Goal: Task Accomplishment & Management: Use online tool/utility

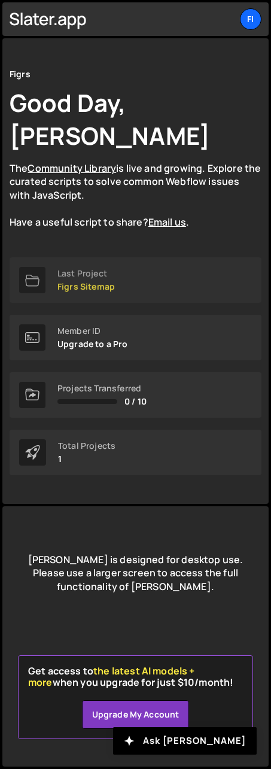
click at [123, 275] on link "Last Project Figrs Sitemap" at bounding box center [136, 279] width 252 height 45
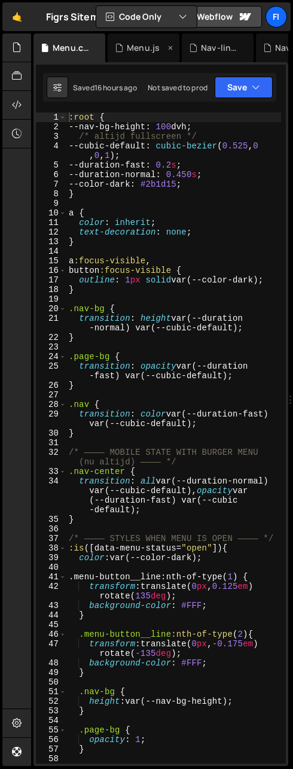
click at [146, 42] on div "Menu.js" at bounding box center [143, 48] width 33 height 12
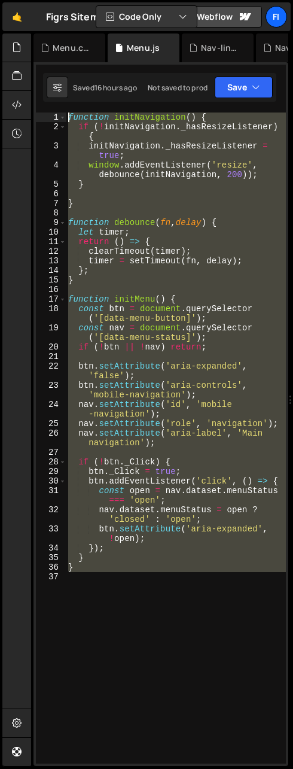
drag, startPoint x: 97, startPoint y: 586, endPoint x: 66, endPoint y: 117, distance: 470.8
click at [66, 117] on div "1 2 3 4 5 6 7 8 9 10 11 12 13 14 15 16 17 18 19 20 21 22 23 24 25 26 27 28 29 3…" at bounding box center [161, 438] width 250 height 651
type textarea "function initNavigation() { if (!initNavigation._hasResizeListener) {"
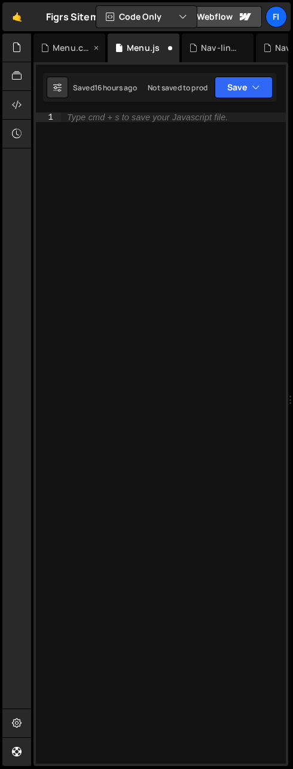
click at [63, 40] on div "Menu.css" at bounding box center [70, 48] width 72 height 29
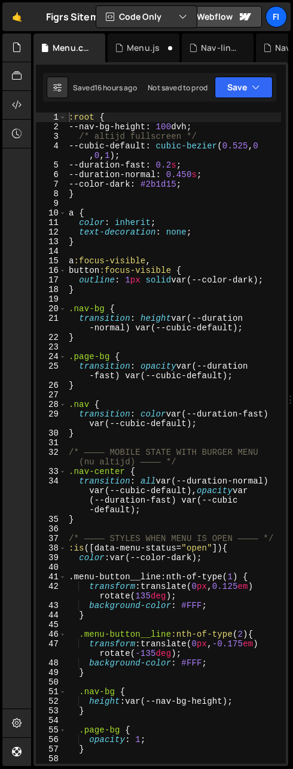
click at [127, 423] on div ":root { --nav-bg-height : 100 dvh ; /* altijd fullscreen */ --cubic-default : c…" at bounding box center [173, 448] width 215 height 670
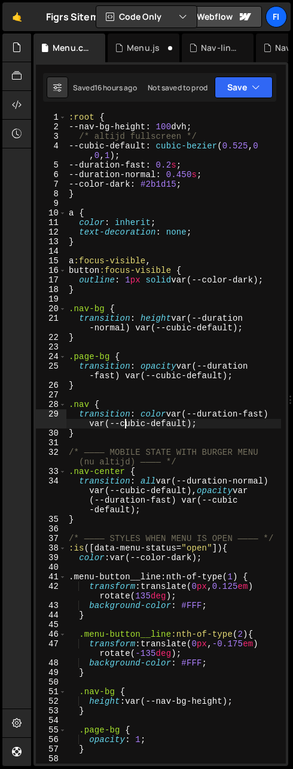
type textarea "}"
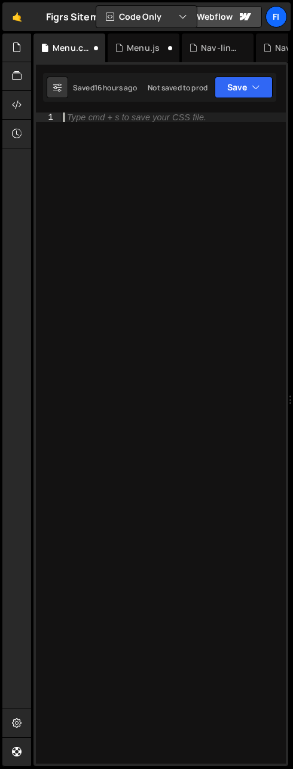
click at [136, 228] on div "Type cmd + s to save your CSS file." at bounding box center [173, 448] width 225 height 670
click at [139, 47] on div "Menu.js" at bounding box center [143, 48] width 33 height 12
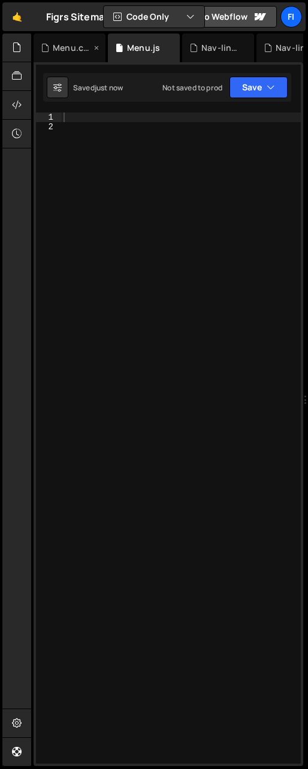
click at [75, 47] on div "Menu.css" at bounding box center [72, 48] width 38 height 12
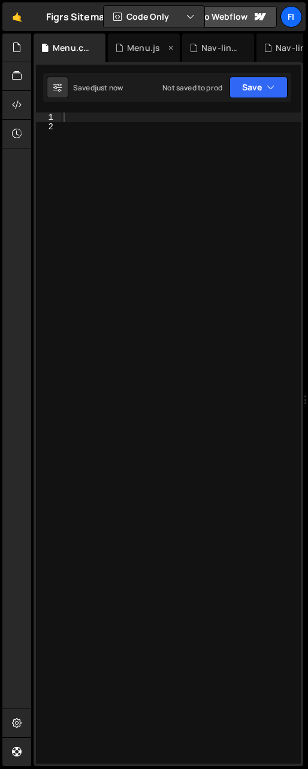
click at [135, 47] on div "Menu.js" at bounding box center [143, 48] width 33 height 12
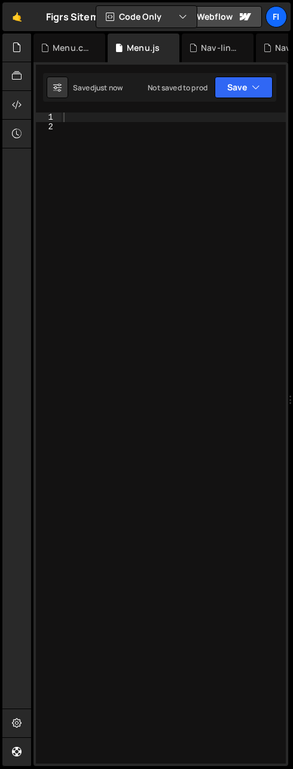
click at [99, 115] on div at bounding box center [173, 448] width 225 height 670
paste textarea "}"
type textarea "}"
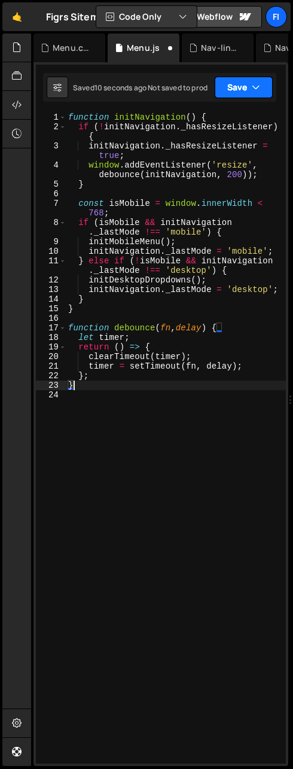
click at [260, 90] on icon "button" at bounding box center [256, 87] width 8 height 12
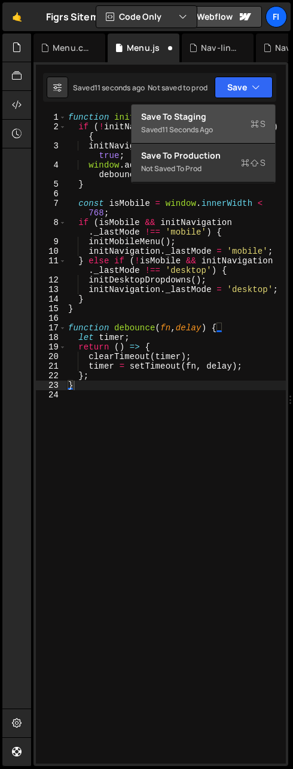
click at [231, 116] on div "Save to Staging S" at bounding box center [203, 117] width 124 height 12
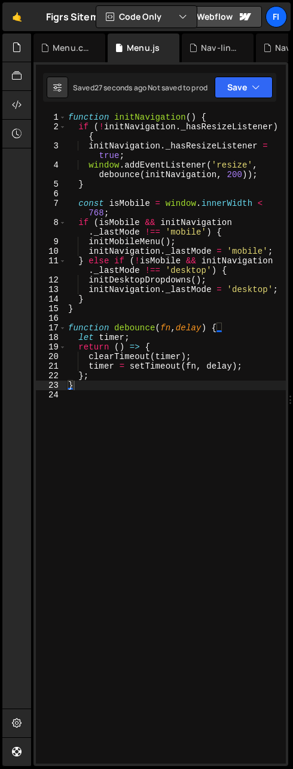
click at [95, 392] on div "function initNavigation ( ) { if ( ! initNavigation . _hasResizeListener ) { in…" at bounding box center [176, 448] width 220 height 670
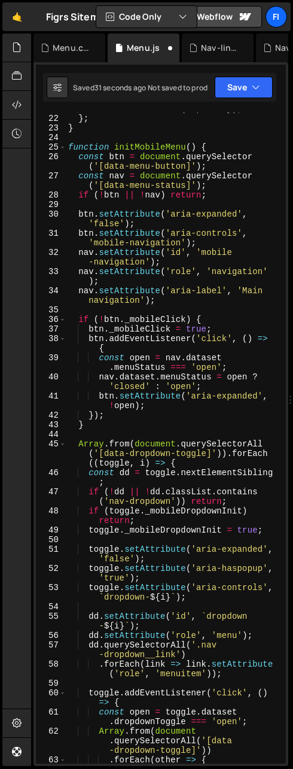
scroll to position [205, 0]
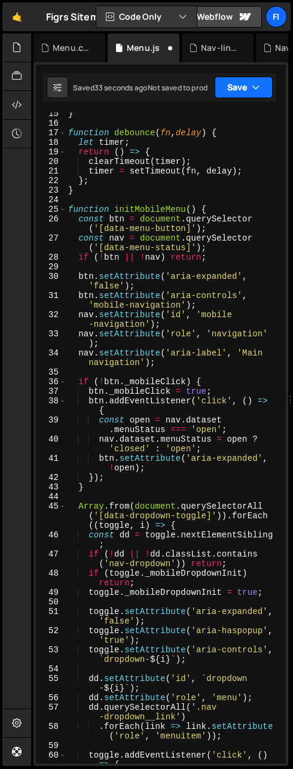
click at [260, 87] on icon "button" at bounding box center [256, 87] width 8 height 12
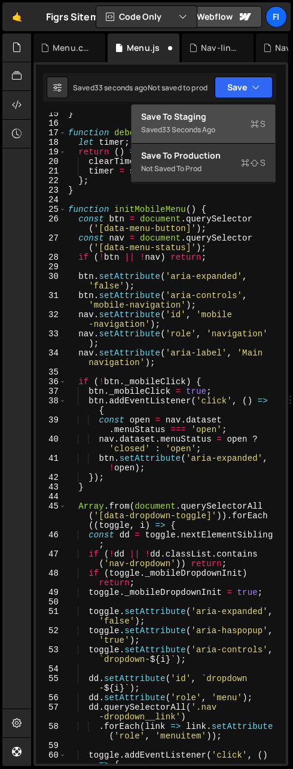
click at [230, 114] on div "Save to Staging S" at bounding box center [203, 117] width 124 height 12
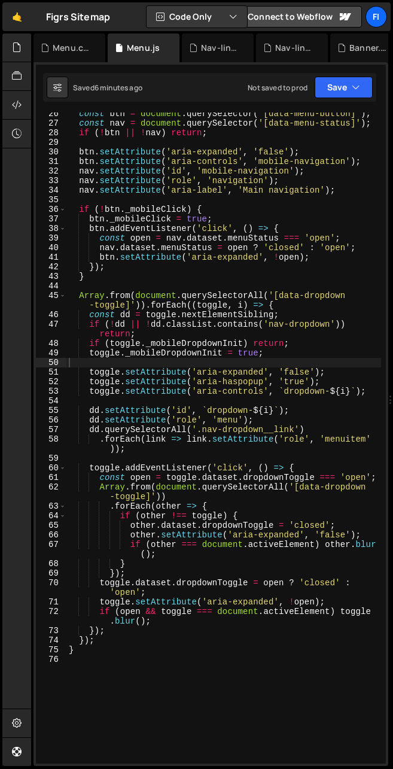
scroll to position [285, 0]
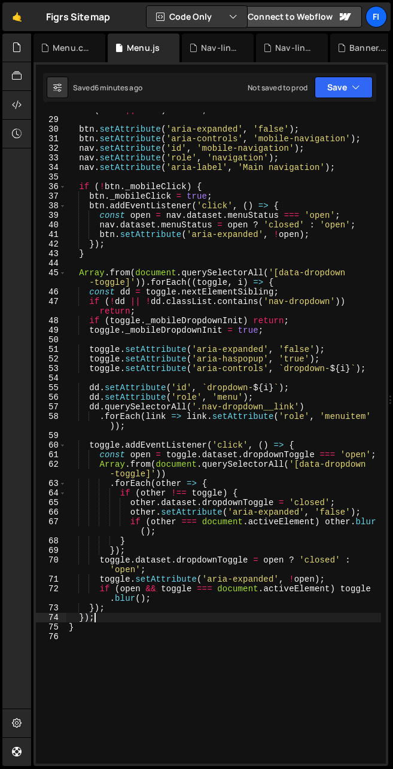
click at [106, 621] on div "if ( ! btn || ! nav ) return ; btn . setAttribute ( 'aria-expanded' , 'false' )…" at bounding box center [223, 440] width 315 height 670
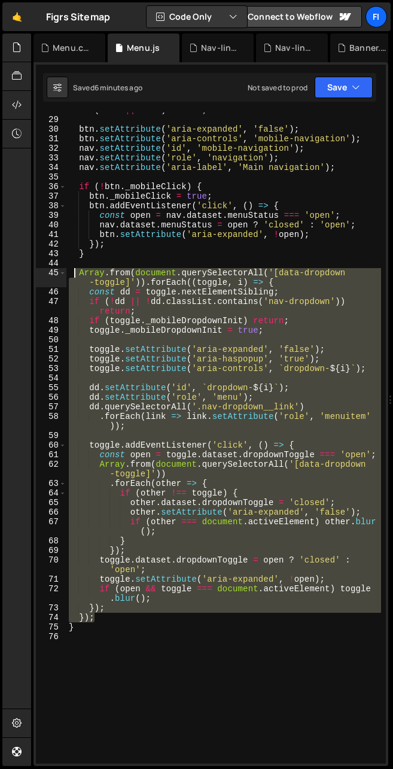
drag, startPoint x: 106, startPoint y: 621, endPoint x: 74, endPoint y: 277, distance: 345.0
click at [74, 277] on div "if ( ! btn || ! nav ) return ; btn . setAttribute ( 'aria-expanded' , 'false' )…" at bounding box center [223, 440] width 315 height 670
click at [77, 275] on div "if ( ! btn || ! nav ) return ; btn . setAttribute ( 'aria-expanded' , 'false' )…" at bounding box center [223, 438] width 315 height 651
drag, startPoint x: 77, startPoint y: 273, endPoint x: 107, endPoint y: 615, distance: 343.0
click at [107, 615] on div "if ( ! btn || ! nav ) return ; btn . setAttribute ( 'aria-expanded' , 'false' )…" at bounding box center [223, 440] width 315 height 670
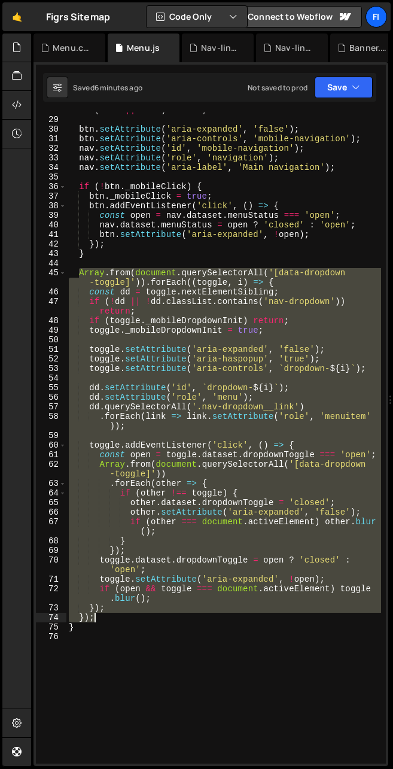
type textarea "}); });"
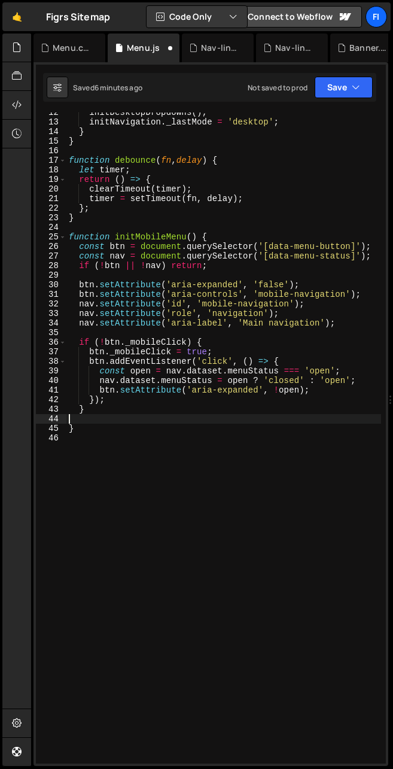
type textarea "}"
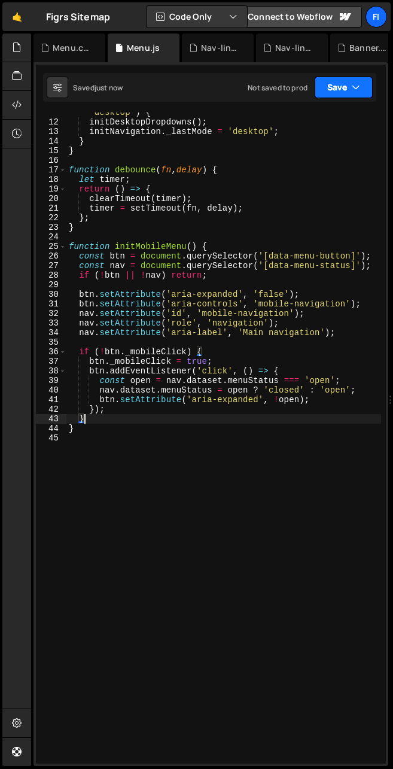
click at [270, 82] on icon "button" at bounding box center [356, 87] width 8 height 12
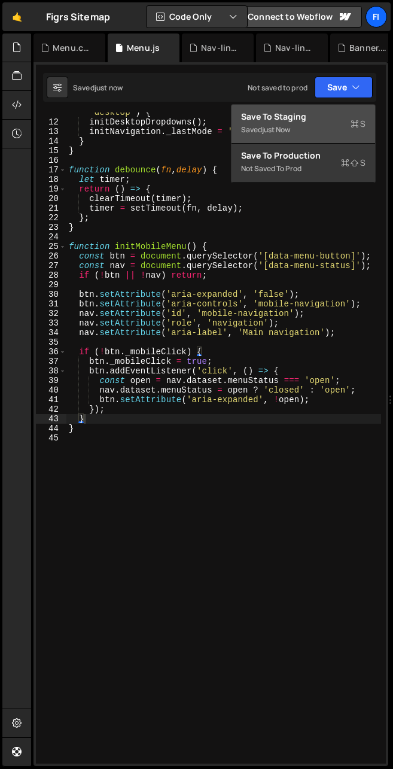
click at [270, 117] on div "Save to Staging S" at bounding box center [303, 117] width 124 height 12
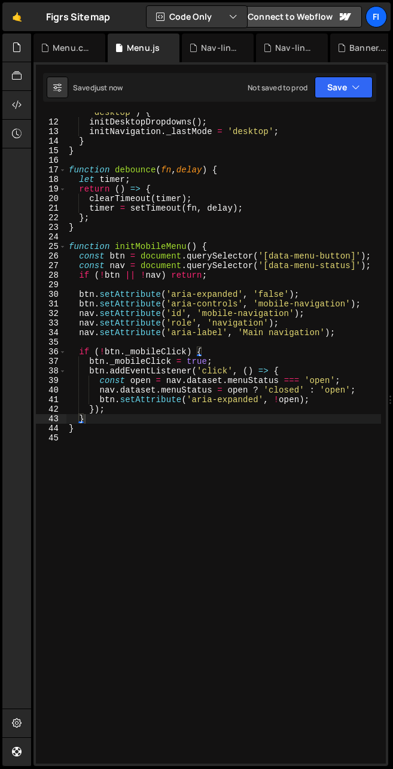
click at [113, 440] on div "} else if ( ! isMobile && initNavigation . _lastMode !== 'desktop' ) { initDesk…" at bounding box center [223, 438] width 315 height 680
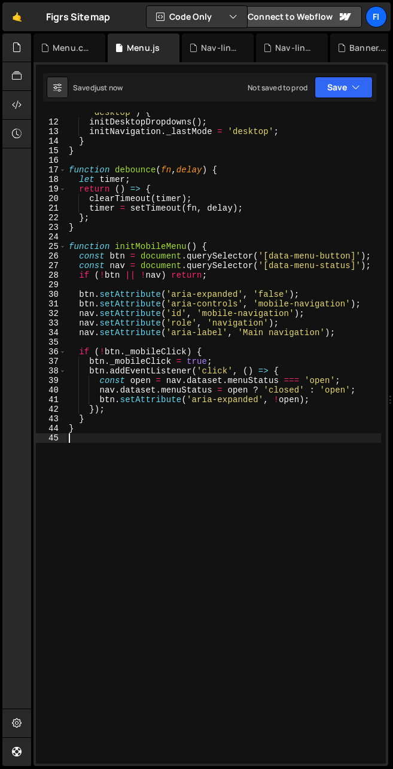
click at [111, 421] on div "} else if ( ! isMobile && initNavigation . _lastMode !== 'desktop' ) { initDesk…" at bounding box center [223, 438] width 315 height 680
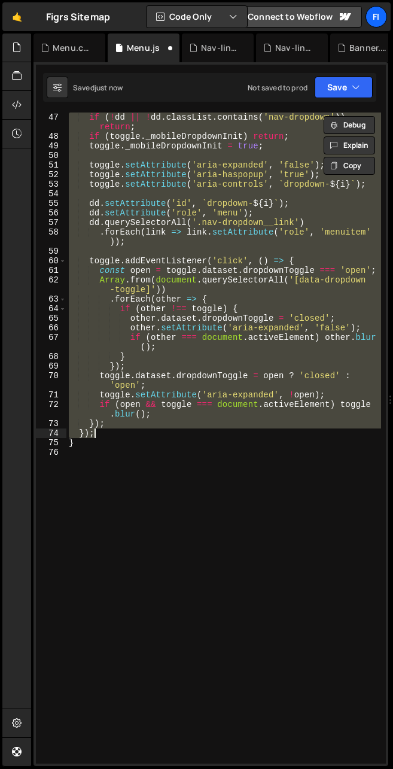
scroll to position [469, 0]
click at [111, 434] on div "if ( ! dd || ! dd . classList . contains ( 'nav-dropdown' )) return ; if ( togg…" at bounding box center [223, 438] width 315 height 651
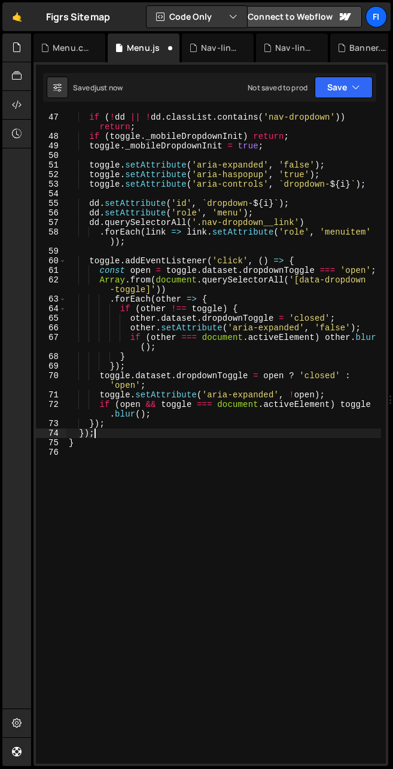
scroll to position [457, 0]
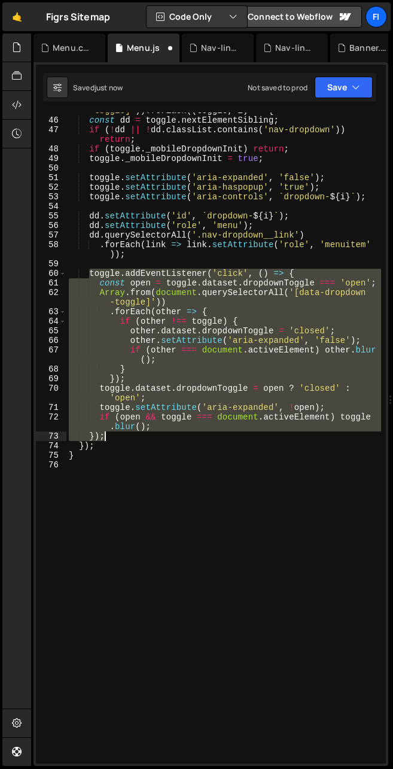
drag, startPoint x: 89, startPoint y: 279, endPoint x: 110, endPoint y: 438, distance: 160.0
click at [110, 438] on div "Array . from ( document . querySelectorAll ( '[data-dropdown -toggle]' )) . for…" at bounding box center [223, 436] width 315 height 680
type textarea "if (open && toggle === document.activeElement) toggle.blur(); });"
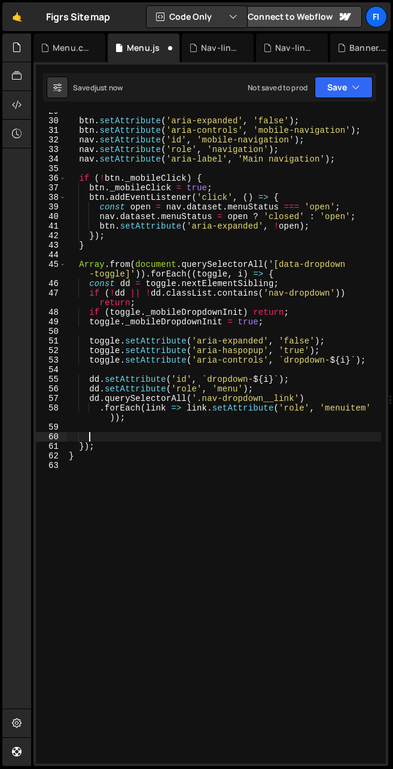
scroll to position [263, 0]
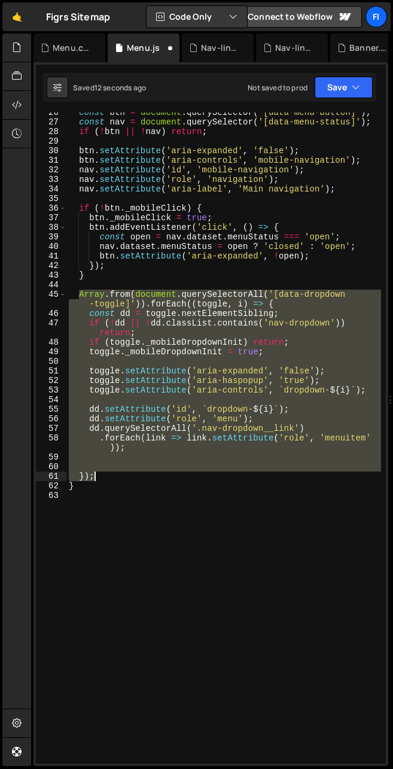
drag, startPoint x: 79, startPoint y: 295, endPoint x: 99, endPoint y: 476, distance: 182.4
click at [99, 476] on div "const btn = document . querySelector ( '[data-menu-button]' ) ; const nav = doc…" at bounding box center [223, 443] width 315 height 670
type textarea "});"
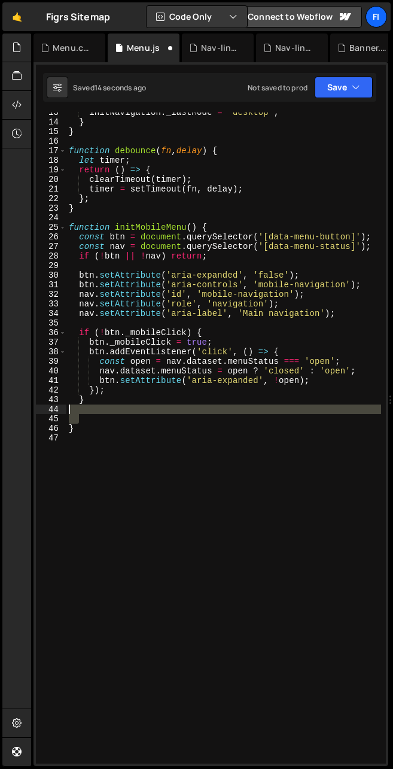
drag, startPoint x: 82, startPoint y: 418, endPoint x: 63, endPoint y: 407, distance: 21.8
click at [63, 407] on div "13 14 15 16 17 18 19 20 21 22 23 24 25 26 27 28 29 30 31 32 33 34 35 36 37 38 3…" at bounding box center [211, 438] width 350 height 651
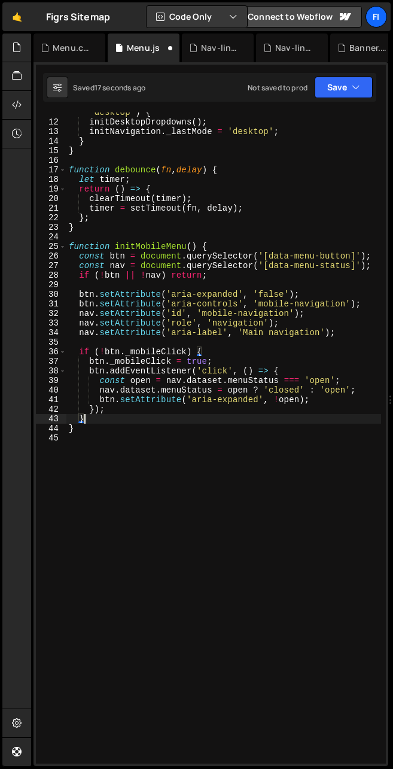
scroll to position [0, 1]
click at [135, 418] on div "} else if ( ! isMobile && initNavigation . _lastMode !== 'desktop' ) { initDesk…" at bounding box center [223, 438] width 315 height 680
type textarea "};"
click at [270, 87] on button "Save" at bounding box center [344, 88] width 58 height 22
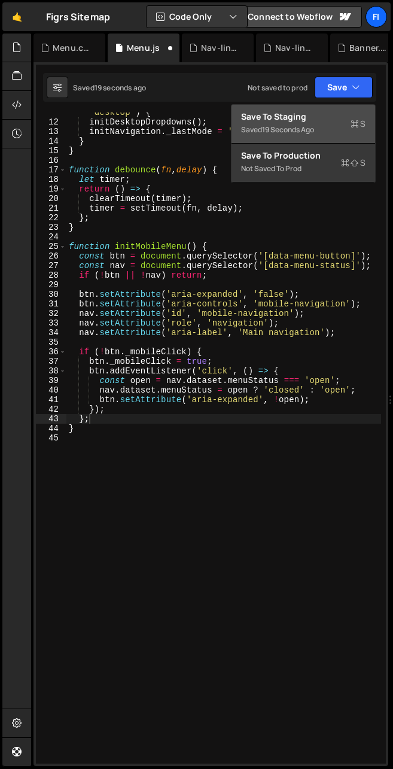
click at [270, 117] on div "Save to Staging S" at bounding box center [303, 117] width 124 height 12
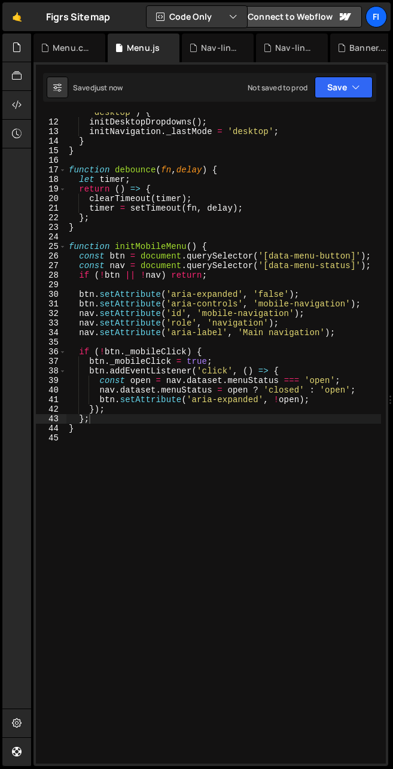
scroll to position [50, 0]
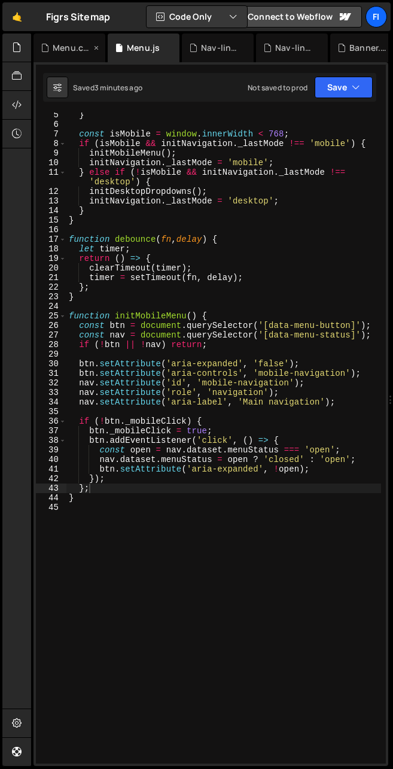
click at [68, 51] on div "Menu.css" at bounding box center [72, 48] width 38 height 12
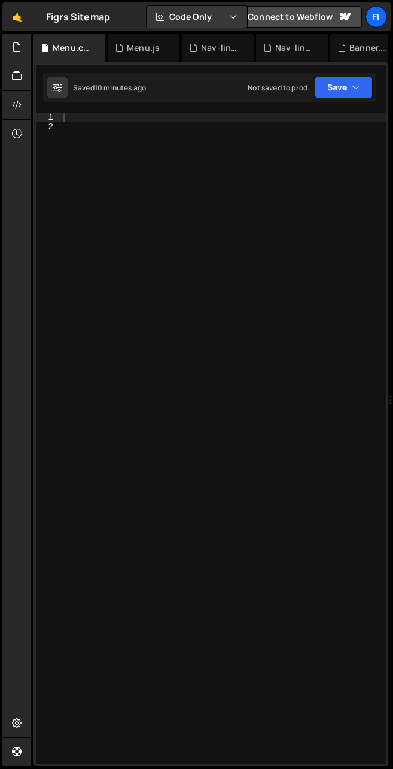
click at [125, 163] on div at bounding box center [223, 448] width 325 height 670
paste textarea "}"
type textarea "}"
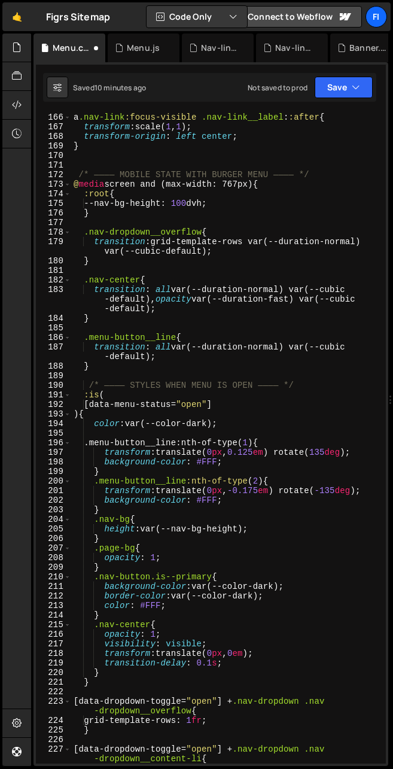
scroll to position [2097, 0]
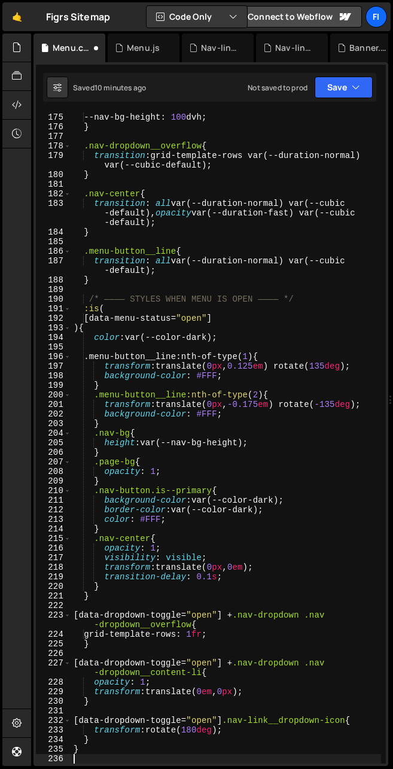
type textarea "}"
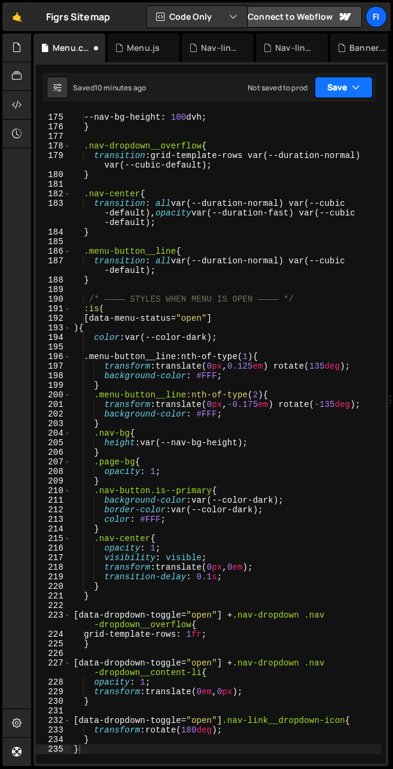
click at [270, 83] on icon "button" at bounding box center [356, 87] width 8 height 12
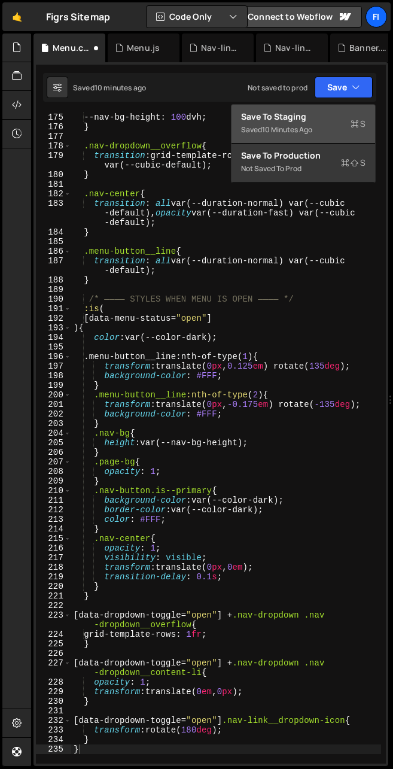
click at [270, 113] on div "Save to Staging S" at bounding box center [303, 117] width 124 height 12
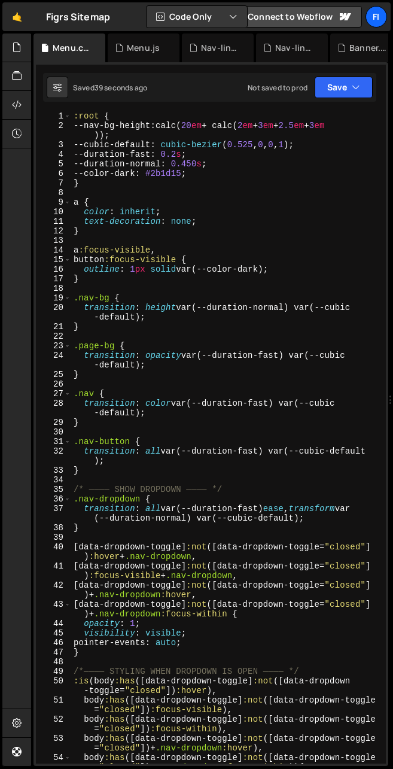
scroll to position [1, 0]
click at [130, 440] on div ":root { --nav-bg-height : calc( 20 em + calc( 2 em + 3 em + 2.5 em + 3 em )) ; …" at bounding box center [226, 451] width 310 height 680
drag, startPoint x: 93, startPoint y: 440, endPoint x: 82, endPoint y: 440, distance: 10.8
click at [82, 440] on div ":root { --nav-bg-height : calc( 20 em + calc( 2 em + 3 em + 2.5 em + 3 em )) ; …" at bounding box center [226, 451] width 310 height 680
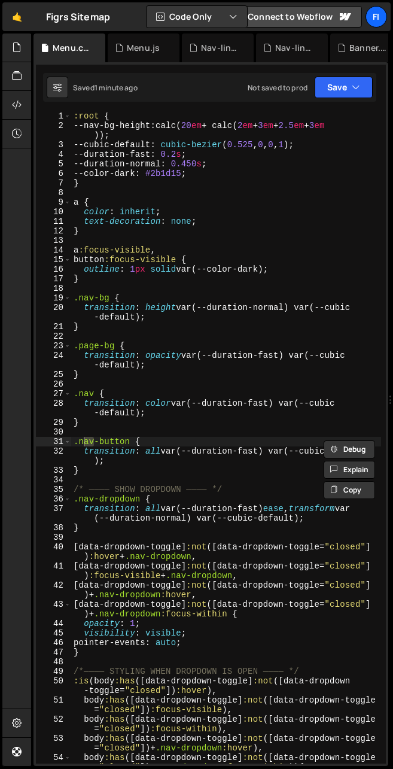
click at [156, 445] on div ":root { --nav-bg-height : calc( 20 em + calc( 2 em + 3 em + 2.5 em + 3 em )) ; …" at bounding box center [226, 451] width 310 height 680
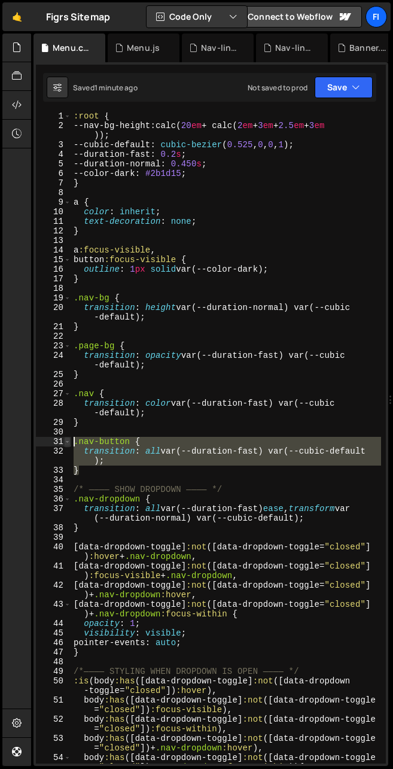
drag, startPoint x: 87, startPoint y: 473, endPoint x: 69, endPoint y: 441, distance: 36.4
click at [69, 441] on div ".nav-button { 1 2 3 4 5 6 7 8 9 10 11 12 13 14 15 16 17 18 19 20 21 22 23 24 25…" at bounding box center [211, 438] width 350 height 651
type textarea ".nav-button { transition: all var(--duration-fast) var(--cubic-default);"
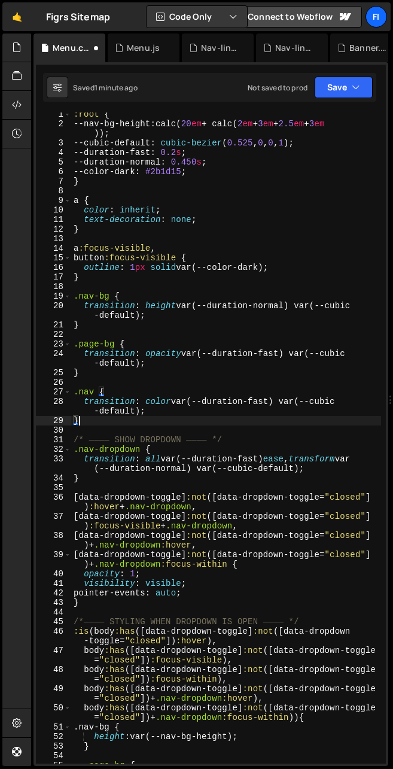
scroll to position [3, 0]
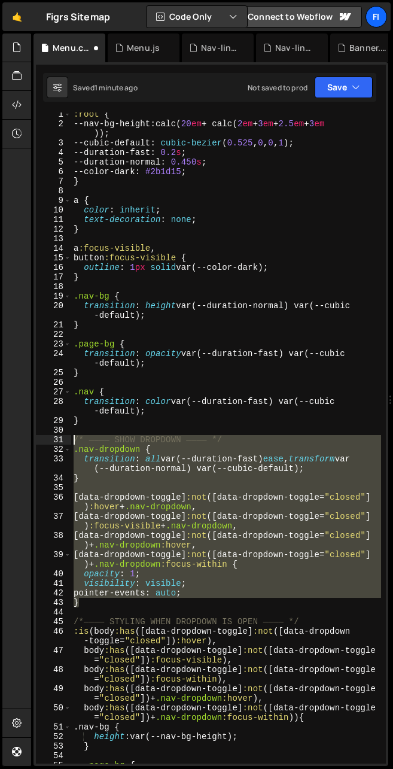
drag, startPoint x: 88, startPoint y: 606, endPoint x: 65, endPoint y: 442, distance: 166.1
click at [65, 442] on div "} 1 2 3 4 5 6 7 8 9 10 11 12 13 14 15 16 17 18 19 20 21 22 23 24 25 26 27 28 29…" at bounding box center [211, 438] width 350 height 651
type textarea "/* ———— SHOW DROPDOWN ———— */ .nav-dropdown {"
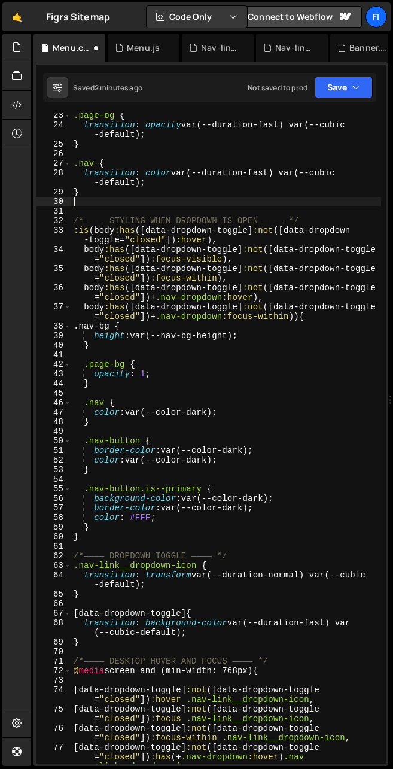
scroll to position [262, 0]
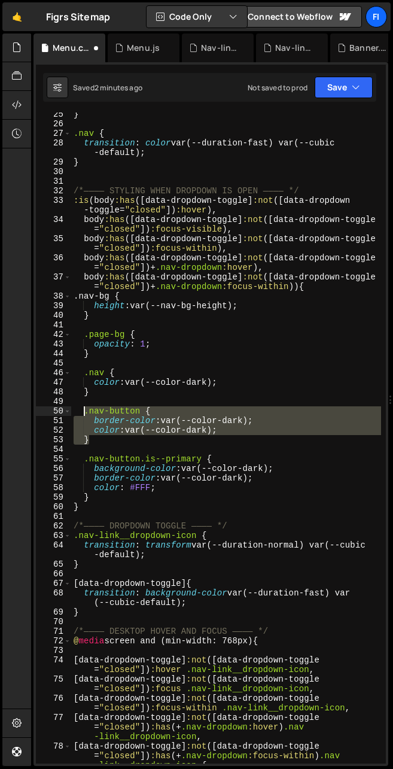
drag, startPoint x: 100, startPoint y: 440, endPoint x: 84, endPoint y: 415, distance: 29.6
click at [84, 415] on div "} .nav { transition : color var(--duration-fast) var(--cubic -default) ; } /*——…" at bounding box center [226, 454] width 310 height 689
type textarea ".nav-button { border-color: var(--color-dark);"
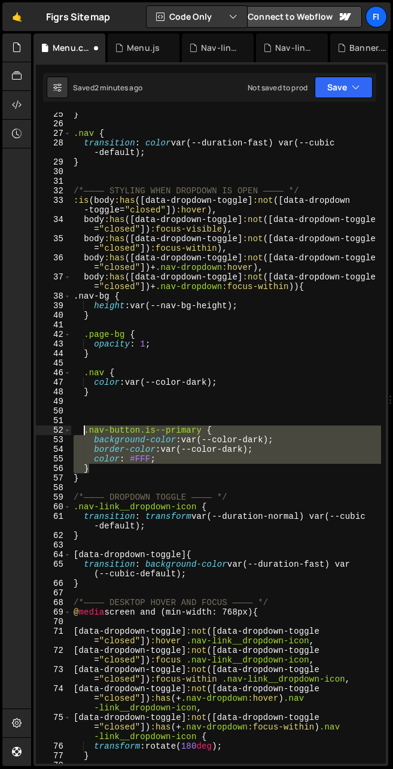
drag, startPoint x: 93, startPoint y: 470, endPoint x: 85, endPoint y: 434, distance: 36.3
click at [85, 434] on div "} .nav { transition : color var(--duration-fast) var(--cubic -default) ; } /*——…" at bounding box center [226, 445] width 310 height 670
type textarea ".nav-button.is--primary { background-color: var(--color-dark);"
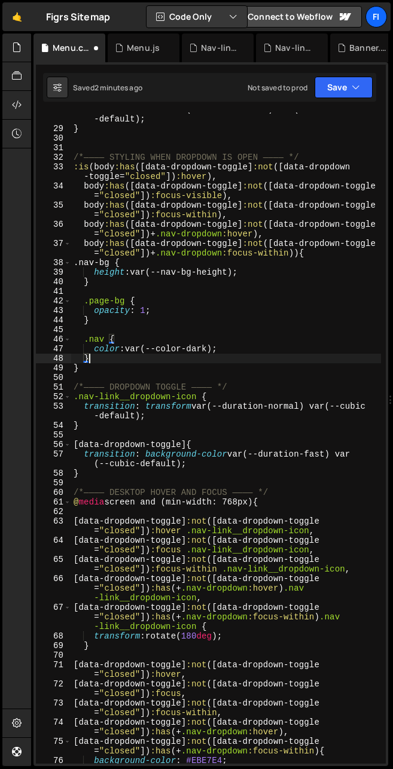
scroll to position [314, 0]
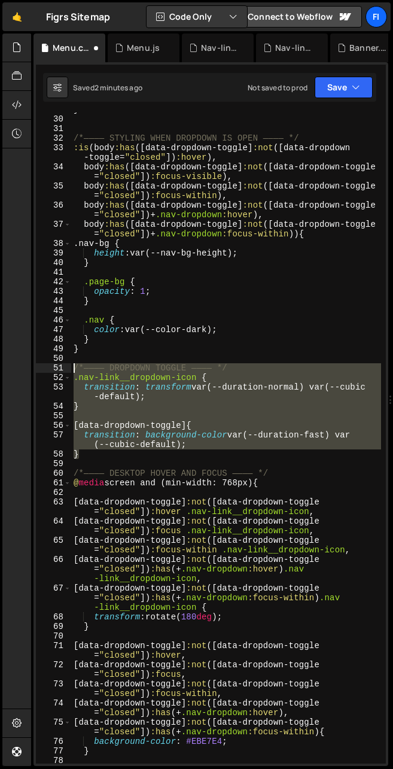
drag, startPoint x: 93, startPoint y: 454, endPoint x: 68, endPoint y: 367, distance: 90.9
click at [68, 367] on div "} 29 30 31 32 33 34 35 36 37 38 39 40 41 42 43 44 45 46 47 48 49 50 51 52 53 54…" at bounding box center [211, 438] width 350 height 651
type textarea "/*———— DROPDOWN TOGGLE ———— */ .nav-link__dropdown-icon {"
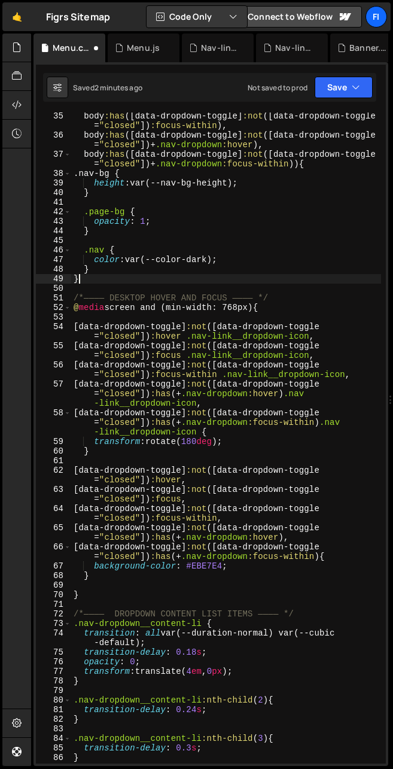
scroll to position [407, 0]
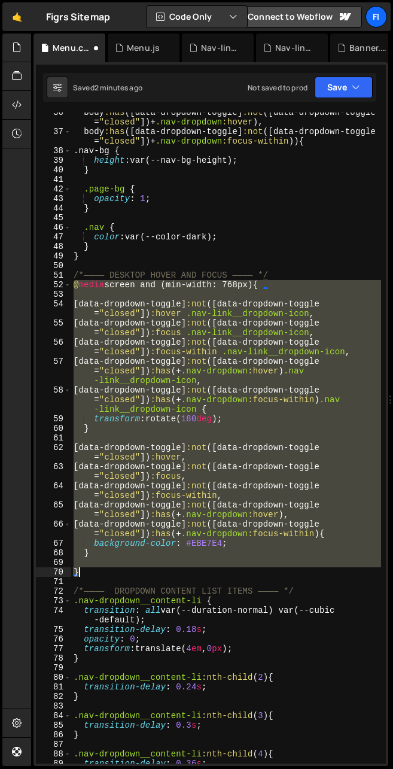
drag, startPoint x: 75, startPoint y: 285, endPoint x: 84, endPoint y: 570, distance: 285.0
click at [84, 570] on div "body :has ([ data-dropdown-toggle ] :not ([ data-dropdown-toggle = " closed " ]…" at bounding box center [226, 448] width 310 height 680
type textarea "}"
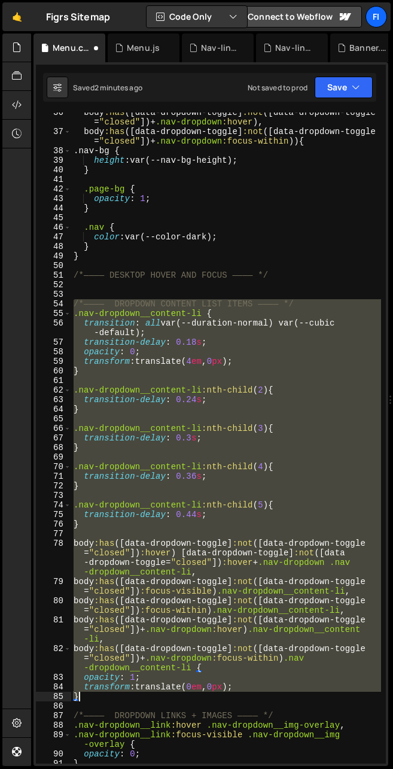
drag, startPoint x: 76, startPoint y: 303, endPoint x: 111, endPoint y: 695, distance: 393.5
click at [111, 695] on div "body :has ([ data-dropdown-toggle ] :not ([ data-dropdown-toggle = " closed " ]…" at bounding box center [226, 448] width 310 height 680
type textarea "transform: translate(0em, 0px); }"
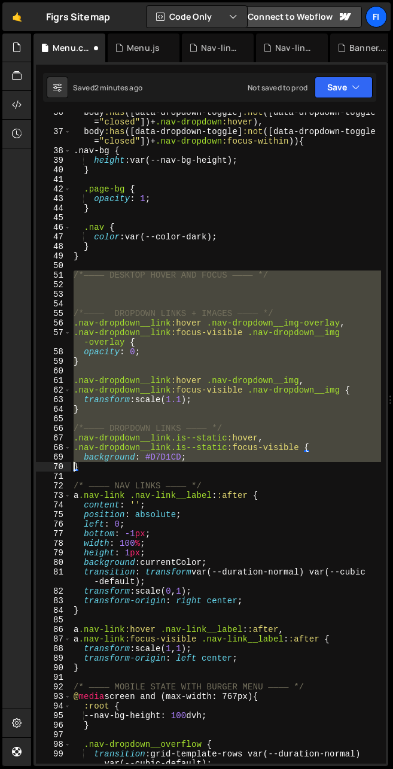
drag, startPoint x: 75, startPoint y: 275, endPoint x: 74, endPoint y: 467, distance: 191.5
click at [74, 467] on div "body :has ([ data-dropdown-toggle ] :not ([ data-dropdown-toggle = " closed " ]…" at bounding box center [226, 452] width 310 height 689
type textarea "}"
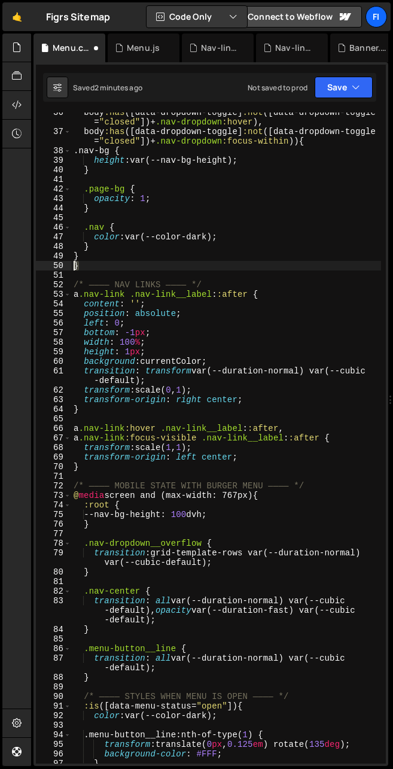
drag, startPoint x: 84, startPoint y: 266, endPoint x: 72, endPoint y: 265, distance: 12.1
click at [72, 265] on div "body :has ([ data-dropdown-toggle ] :not ([ data-dropdown-toggle = " closed " ]…" at bounding box center [226, 448] width 310 height 680
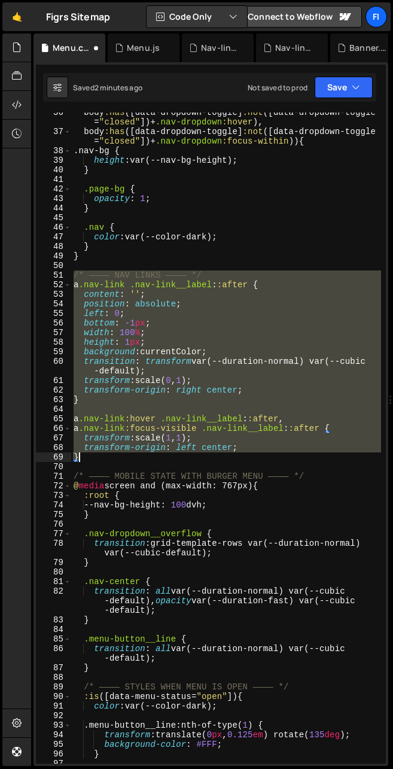
drag, startPoint x: 74, startPoint y: 275, endPoint x: 81, endPoint y: 457, distance: 181.4
click at [81, 457] on div "body :has ([ data-dropdown-toggle ] :not ([ data-dropdown-toggle = " closed " ]…" at bounding box center [226, 448] width 310 height 680
type textarea "transform-origin: left center; }"
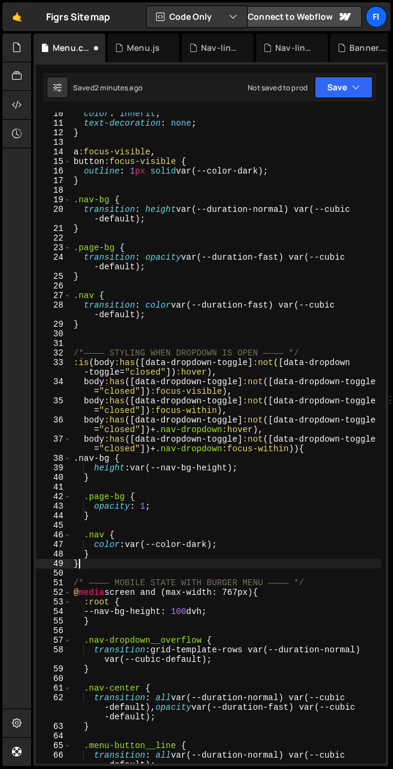
scroll to position [0, 0]
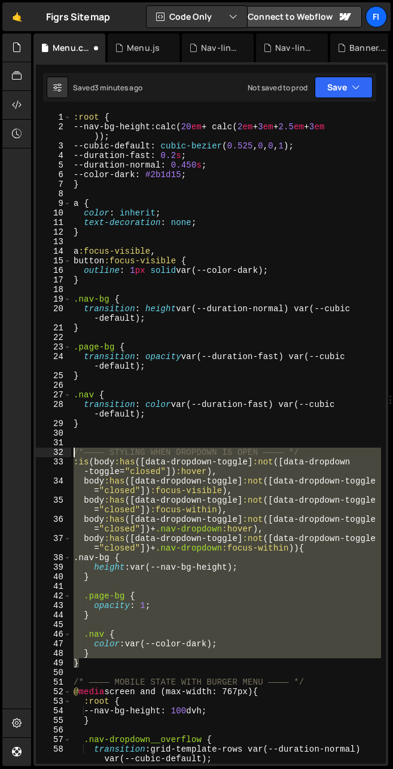
drag, startPoint x: 84, startPoint y: 663, endPoint x: 71, endPoint y: 455, distance: 208.7
click at [71, 455] on div "} 1 2 3 4 5 6 7 8 9 10 11 12 13 14 15 16 17 18 19 20 21 22 23 24 25 26 27 28 29…" at bounding box center [211, 438] width 350 height 651
type textarea "/*———— STYLING WHEN DROPDOWN IS OPEN ———— */ :is(body:has([data-dropdown-toggle…"
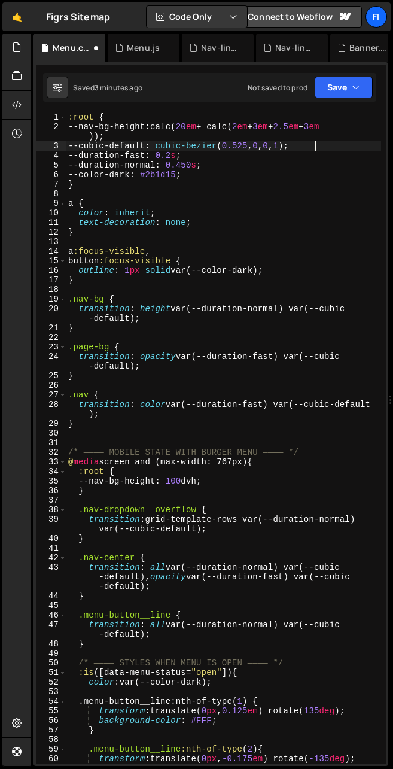
click at [270, 148] on div ":root { --nav-bg-height : calc( 20 em + calc( 2 em + 3 em + 2.5 em + 3 em )) ; …" at bounding box center [223, 448] width 315 height 670
drag, startPoint x: 310, startPoint y: 147, endPoint x: 168, endPoint y: 147, distance: 142.4
click at [168, 147] on div ":root { --nav-bg-height : calc( 20 em + calc( 2 em + 3 em + 2.5 em + 3 em )) ; …" at bounding box center [223, 448] width 315 height 670
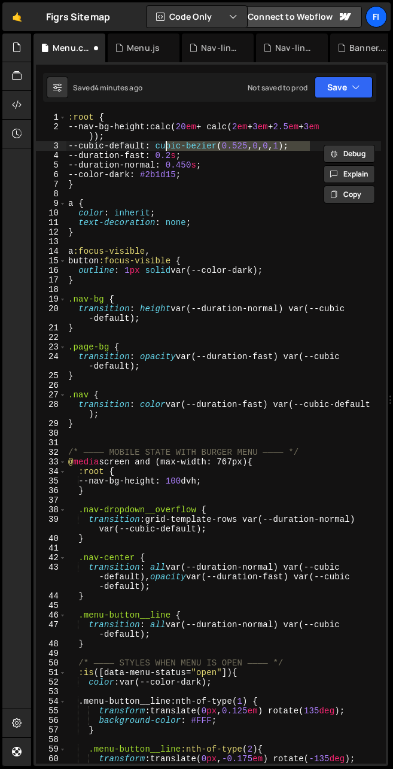
paste textarea ".625, .05"
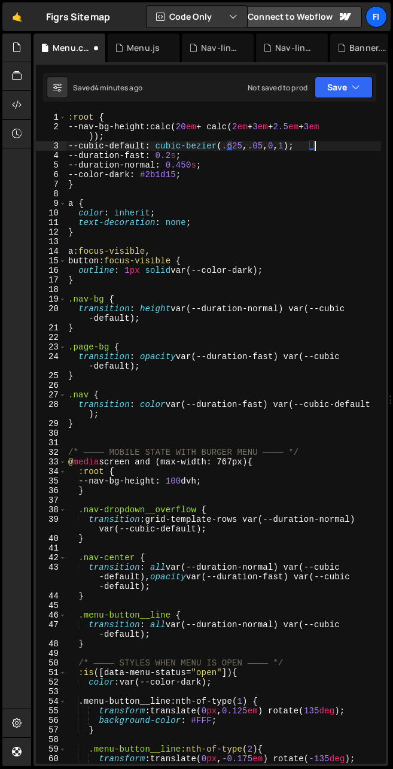
click at [252, 160] on div ":root { --nav-bg-height : calc( 20 em + calc( 2 em + 3 em + 2.5 em + 3 em )) ; …" at bounding box center [223, 448] width 315 height 670
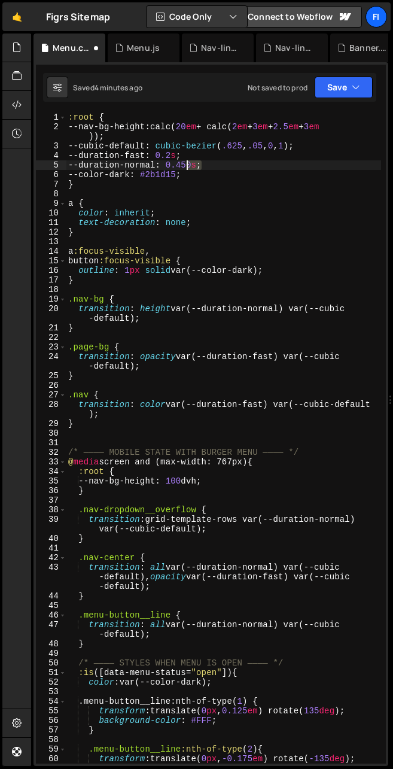
drag, startPoint x: 201, startPoint y: 163, endPoint x: 188, endPoint y: 163, distance: 13.2
click at [188, 163] on div ":root { --nav-bg-height : calc( 20 em + calc( 2 em + 3 em + 2.5 em + 3 em )) ; …" at bounding box center [223, 448] width 315 height 670
click at [254, 160] on div ":root { --nav-bg-height : calc( 20 em + calc( 2 em + 3 em + 2.5 em + 3 em )) ; …" at bounding box center [223, 448] width 315 height 670
click at [270, 87] on icon "button" at bounding box center [356, 87] width 8 height 12
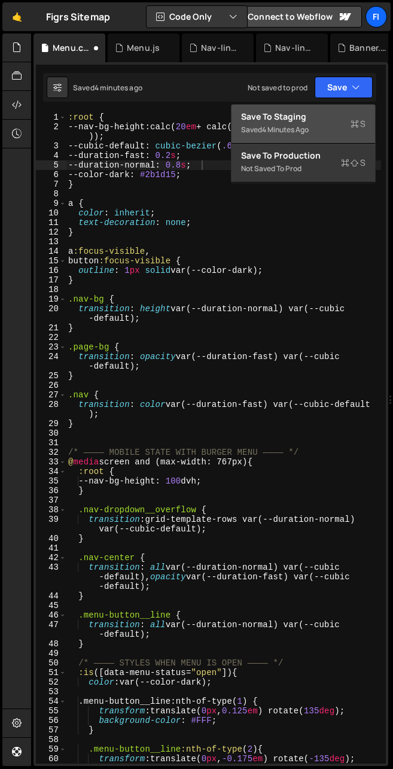
click at [270, 115] on div "Save to Staging S" at bounding box center [303, 117] width 124 height 12
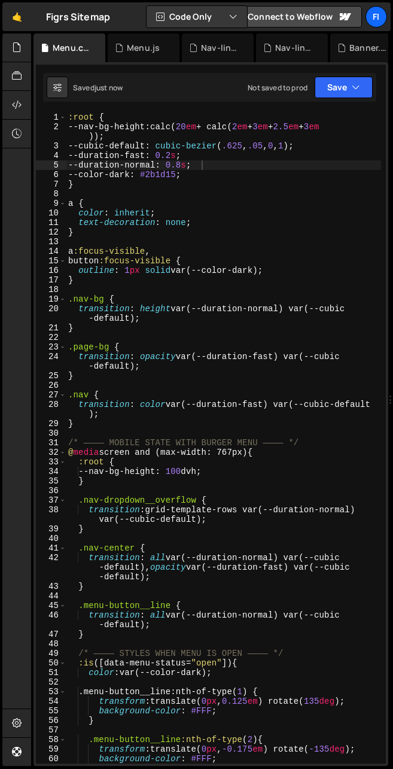
click at [238, 166] on div ":root { --nav-bg-height : calc( 20 em + calc( 2 em + 3 em + 2.5 em + 3 em )) ; …" at bounding box center [223, 448] width 315 height 670
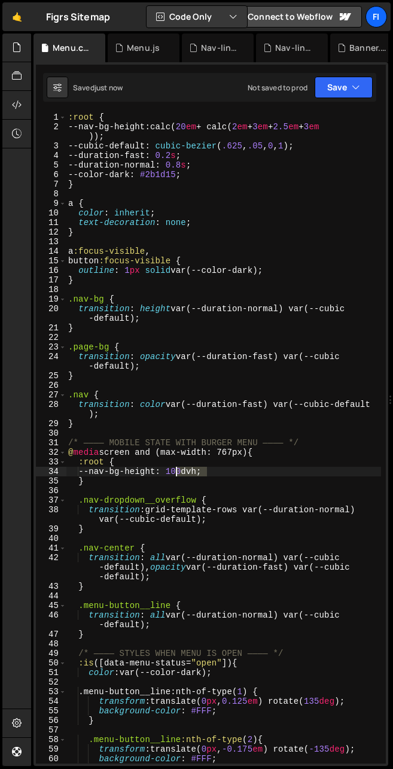
drag, startPoint x: 206, startPoint y: 471, endPoint x: 174, endPoint y: 469, distance: 32.4
click at [174, 469] on div ":root { --nav-bg-height : calc( 20 em + calc( 2 em + 3 em + 2.5 em + 3 em )) ; …" at bounding box center [223, 448] width 315 height 670
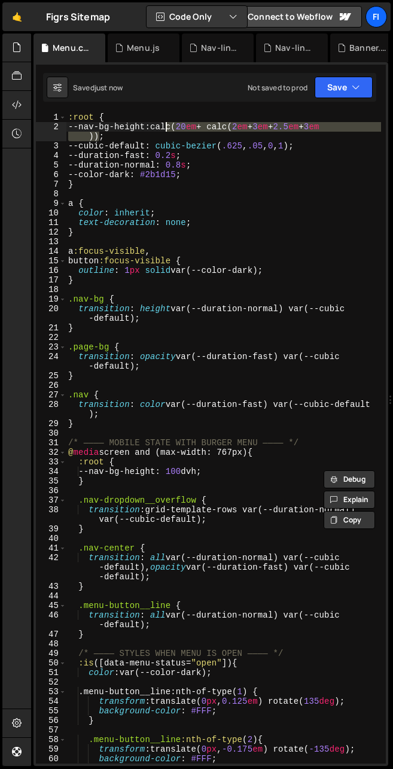
drag, startPoint x: 100, startPoint y: 136, endPoint x: 165, endPoint y: 126, distance: 66.0
click at [165, 126] on div ":root { --nav-bg-height : calc( 20 em + calc( 2 em + 3 em + 2.5 em + 3 em )) ; …" at bounding box center [223, 448] width 315 height 670
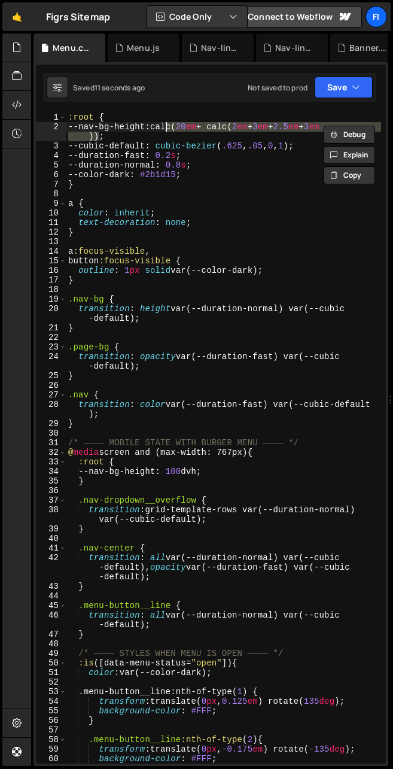
paste textarea "100dvh"
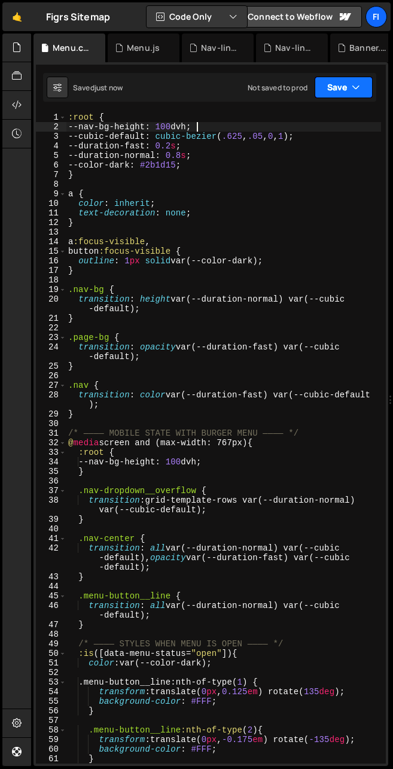
click at [270, 85] on icon "button" at bounding box center [356, 87] width 8 height 12
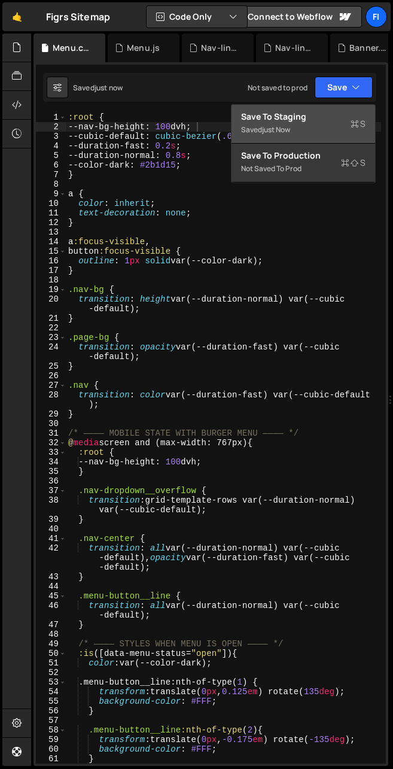
click at [270, 121] on div "Save to Staging S" at bounding box center [303, 117] width 124 height 12
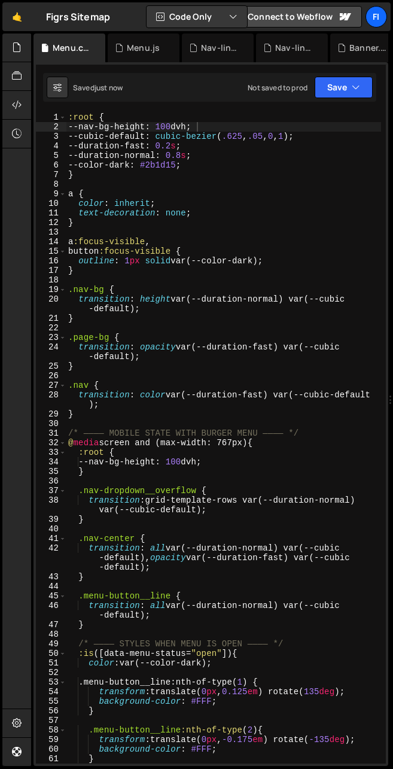
click at [211, 355] on div ":root { --nav-bg-height : 100 dvh ; --cubic-default : cubic-bezier ( .625 , .05…" at bounding box center [223, 448] width 315 height 670
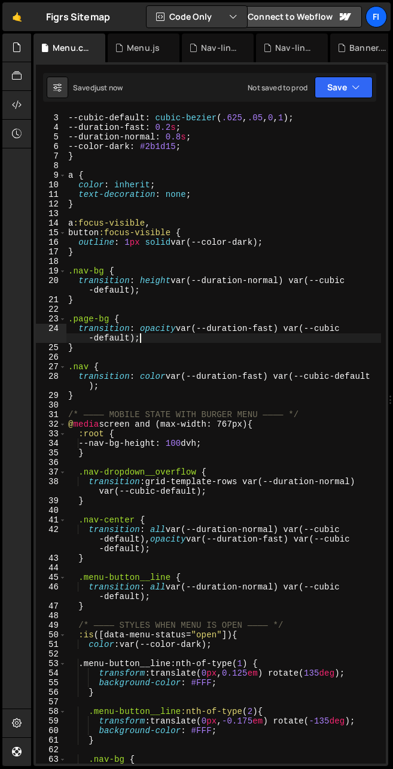
scroll to position [31, 0]
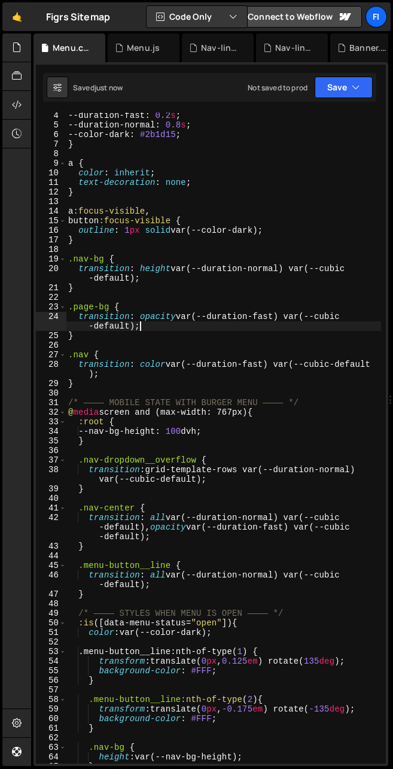
click at [78, 460] on div "--duration-fast : 0.2 s ; --duration-normal : 0.8 s ; --color-dark : #2b1d15 ; …" at bounding box center [223, 446] width 315 height 670
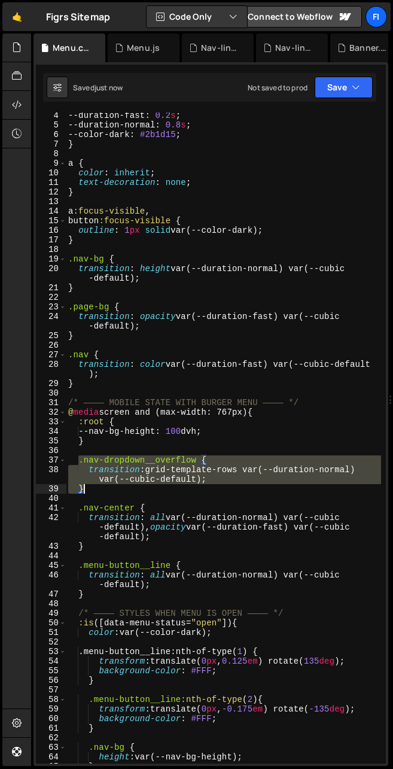
drag, startPoint x: 78, startPoint y: 459, endPoint x: 91, endPoint y: 485, distance: 29.4
click at [91, 485] on div "--duration-fast : 0.2 s ; --duration-normal : 0.8 s ; --color-dark : #2b1d15 ; …" at bounding box center [223, 446] width 315 height 670
type textarea "transition: grid-template-rows var(--duration-normal) var(--cubic-default); }"
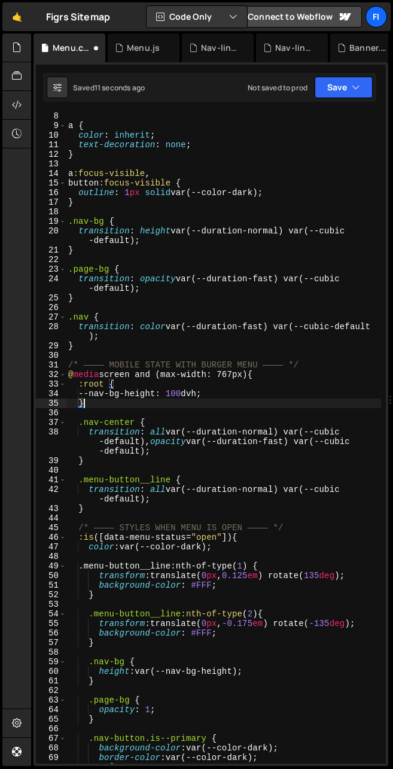
scroll to position [68, 0]
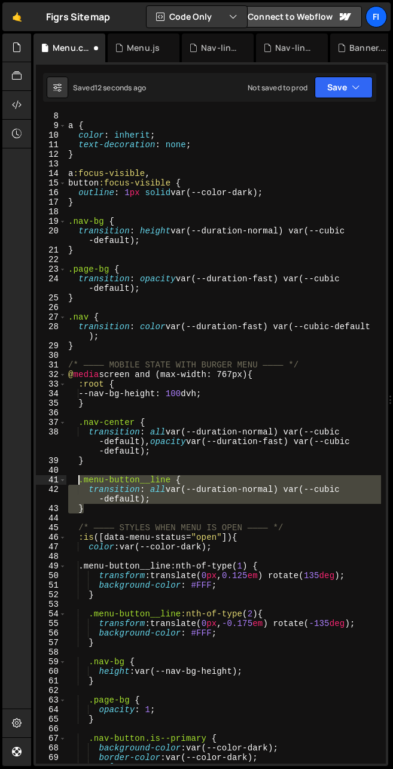
drag, startPoint x: 90, startPoint y: 509, endPoint x: 77, endPoint y: 480, distance: 31.6
click at [77, 480] on div "a { color : inherit ; text-decoration : none ; } a :focus-visible , button :foc…" at bounding box center [223, 446] width 315 height 670
type textarea ".menu-button__line { transition: all var(--duration-normal) var(--cubic-default…"
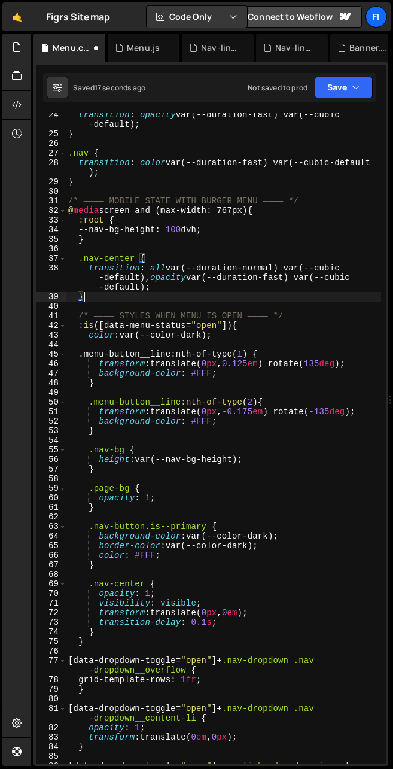
scroll to position [270, 0]
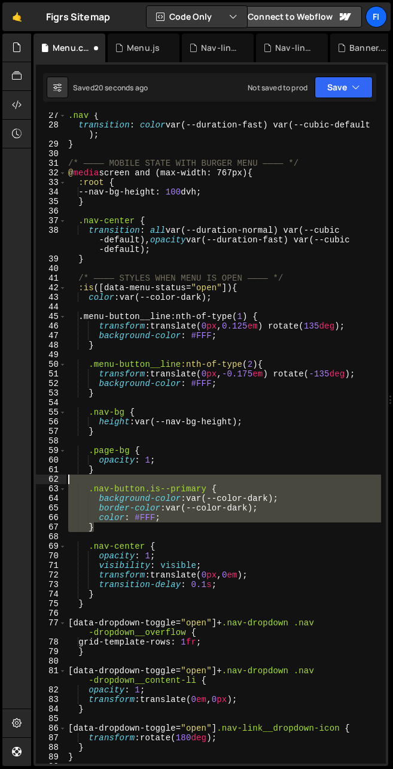
drag, startPoint x: 102, startPoint y: 524, endPoint x: 53, endPoint y: 479, distance: 66.5
click at [53, 479] on div "} 27 28 29 30 31 32 33 34 35 36 37 38 39 40 41 42 43 44 45 46 47 48 49 50 51 52…" at bounding box center [211, 438] width 350 height 651
type textarea ".nav-button.is--primary {"
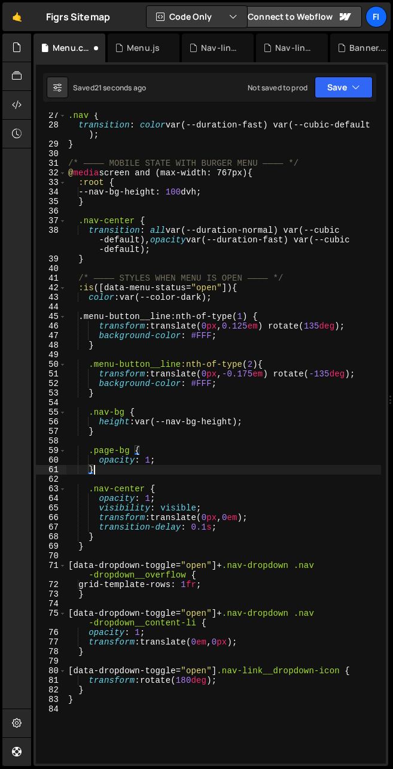
scroll to position [309, 0]
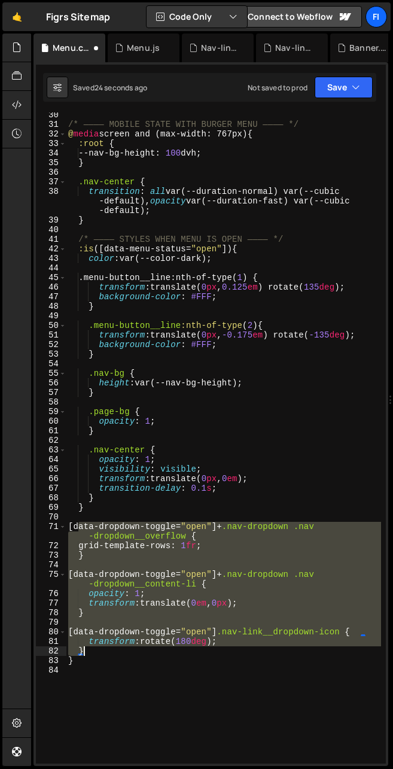
drag, startPoint x: 80, startPoint y: 527, endPoint x: 96, endPoint y: 655, distance: 128.5
click at [96, 655] on div "/* ———— MOBILE STATE WITH BURGER MENU ———— */ @ media screen and (max-width: 76…" at bounding box center [223, 445] width 315 height 670
type textarea "transform: rotate(180deg); }"
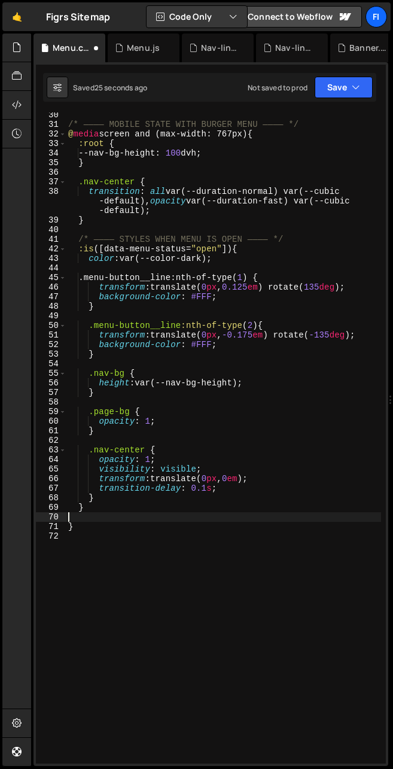
type textarea "}"
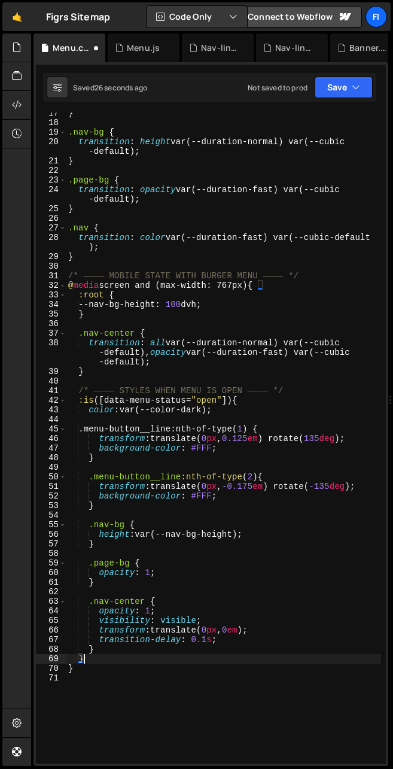
scroll to position [0, 0]
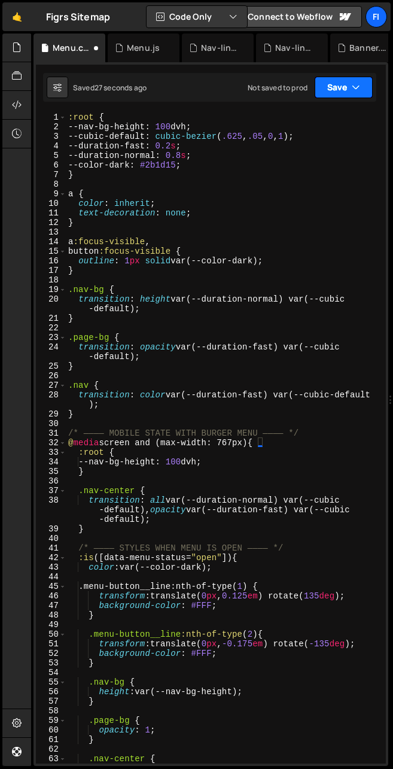
click at [270, 89] on button "Save" at bounding box center [344, 88] width 58 height 22
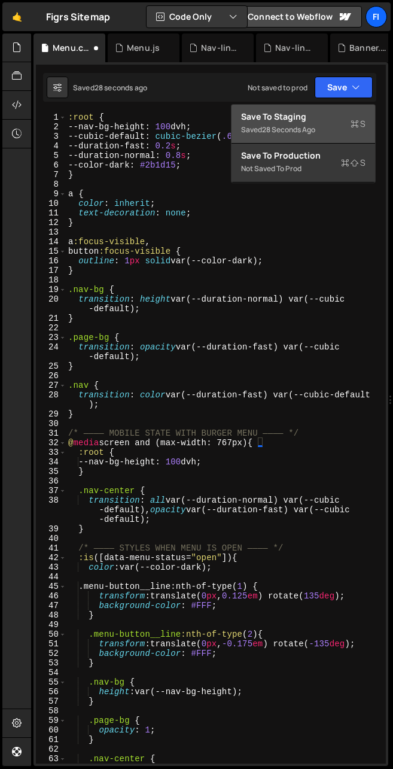
click at [270, 116] on div "Save to Staging S" at bounding box center [303, 117] width 124 height 12
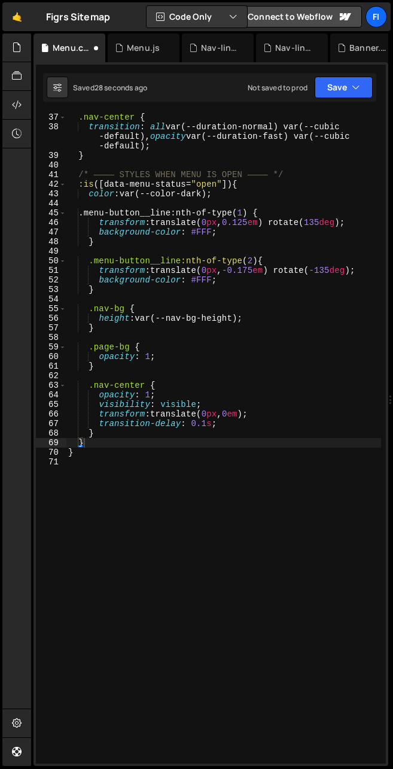
scroll to position [373, 0]
click at [13, 107] on icon at bounding box center [17, 104] width 10 height 13
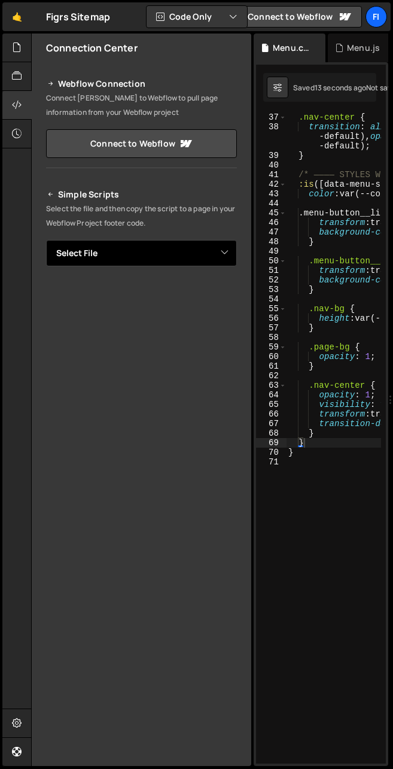
click at [175, 250] on select "Select File Banner.js Button.js Menu.js Nav-links.js Banner.css Button.css Menu…" at bounding box center [141, 253] width 191 height 26
select select "45037"
click at [46, 240] on select "Select File Banner.js Button.js Menu.js Nav-links.js Banner.css Button.css Menu…" at bounding box center [141, 253] width 191 height 26
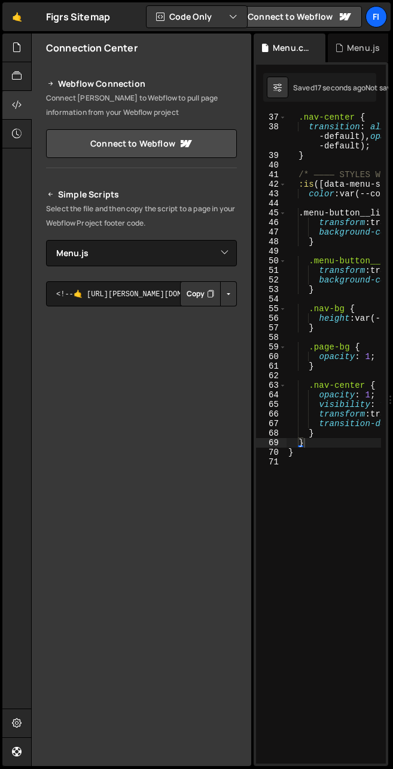
click at [207, 296] on icon "Button group with nested dropdown" at bounding box center [210, 294] width 7 height 12
click at [227, 293] on button "Button group with nested dropdown" at bounding box center [228, 293] width 17 height 25
click at [192, 315] on link "Copy Staging Script" at bounding box center [177, 316] width 117 height 17
click at [14, 102] on icon at bounding box center [17, 104] width 10 height 13
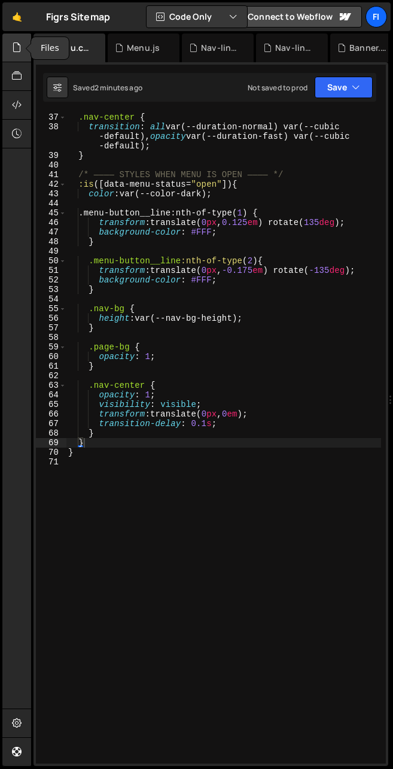
click at [9, 53] on div at bounding box center [16, 48] width 29 height 29
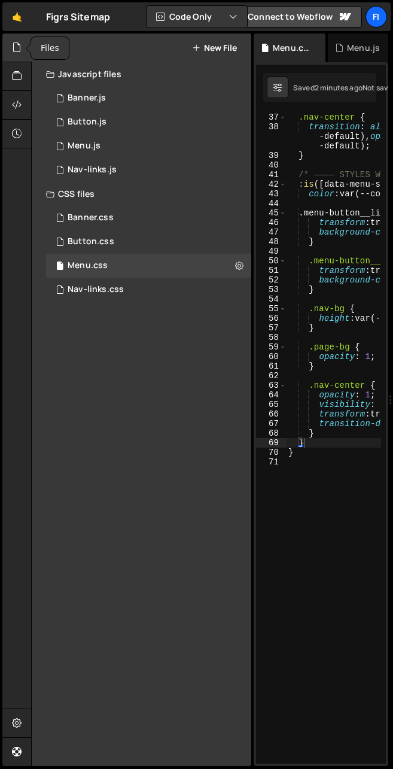
click at [12, 52] on icon at bounding box center [17, 47] width 10 height 13
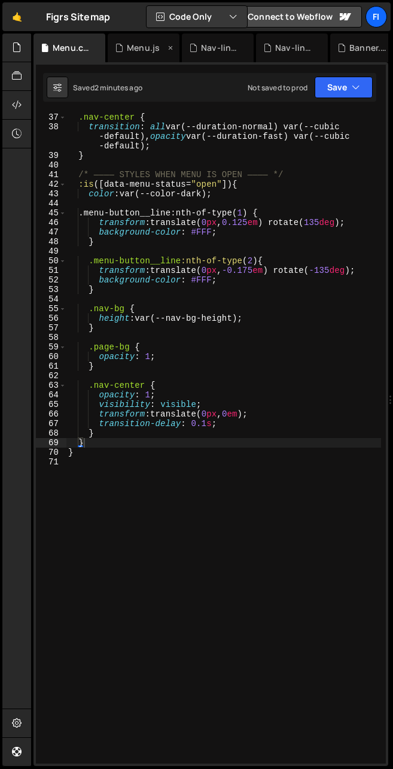
click at [142, 54] on div "Menu.js" at bounding box center [144, 48] width 72 height 29
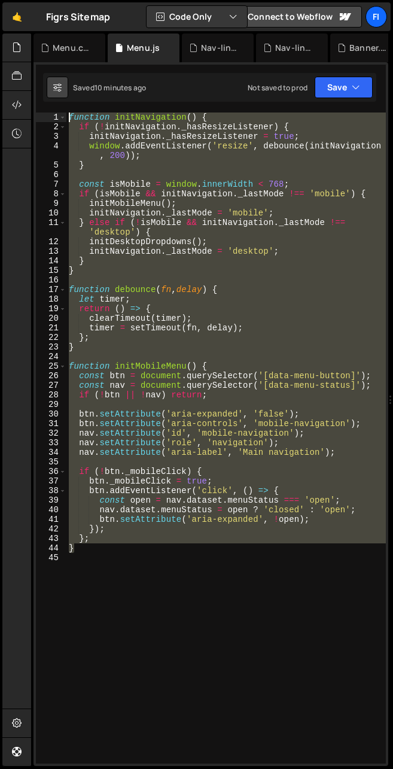
drag, startPoint x: 88, startPoint y: 500, endPoint x: 63, endPoint y: 85, distance: 415.5
click at [63, 85] on div "Debug Explain Copy Menu.css Menu.js Nav-links.js Nav-links.css Banner.css Banne…" at bounding box center [211, 400] width 355 height 733
type textarea "function initNavigation() { if (!initNavigation._hasResizeListener) {"
click at [157, 407] on div "function initNavigation ( ) { if ( ! initNavigation . _hasResizeListener ) { in…" at bounding box center [226, 438] width 320 height 651
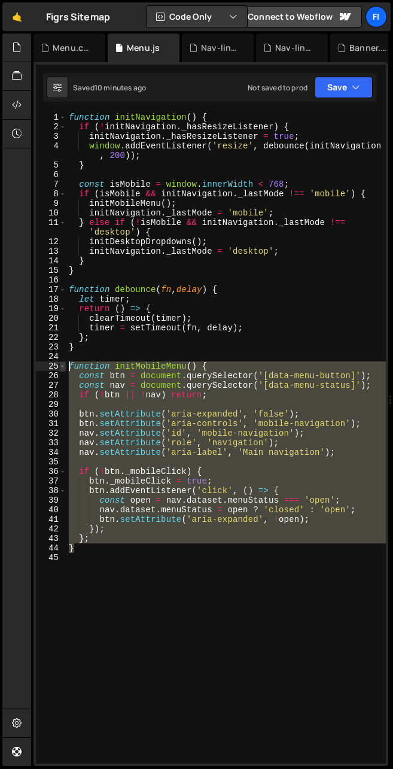
drag, startPoint x: 86, startPoint y: 550, endPoint x: 65, endPoint y: 364, distance: 186.7
click at [65, 364] on div "1 2 3 4 5 6 7 8 9 10 11 12 13 14 15 16 17 18 19 20 21 22 23 24 25 26 27 28 29 3…" at bounding box center [211, 438] width 350 height 651
type textarea "function initMobileMenu() { const btn = document.querySelector('[data-menu-butt…"
click at [81, 554] on div "function initNavigation ( ) { if ( ! initNavigation . _hasResizeListener ) { in…" at bounding box center [226, 448] width 320 height 670
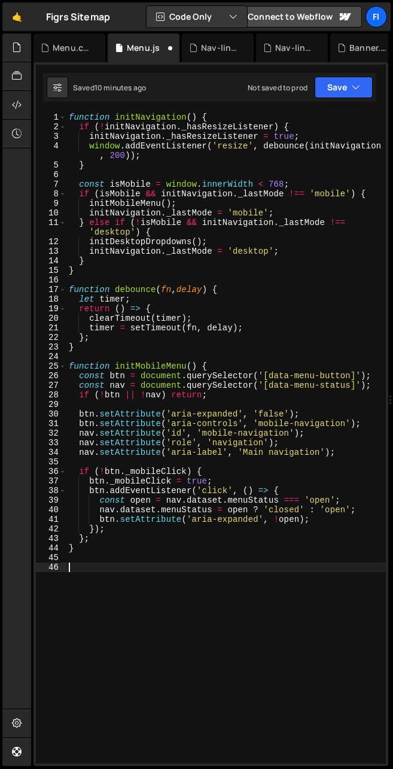
paste textarea "}"
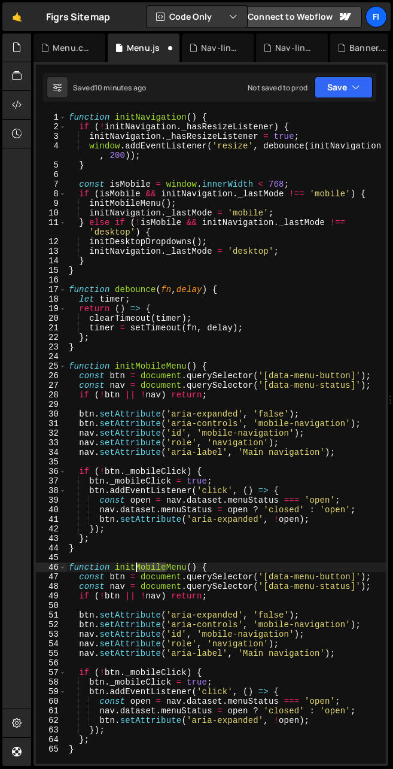
drag, startPoint x: 165, startPoint y: 566, endPoint x: 134, endPoint y: 564, distance: 31.1
click at [134, 564] on div "function initNavigation ( ) { if ( ! initNavigation . _hasResizeListener ) { in…" at bounding box center [226, 448] width 320 height 670
drag, startPoint x: 184, startPoint y: 569, endPoint x: 115, endPoint y: 566, distance: 68.9
click at [115, 566] on div "function initNavigation ( ) { if ( ! initNavigation . _hasResizeListener ) { in…" at bounding box center [226, 448] width 320 height 670
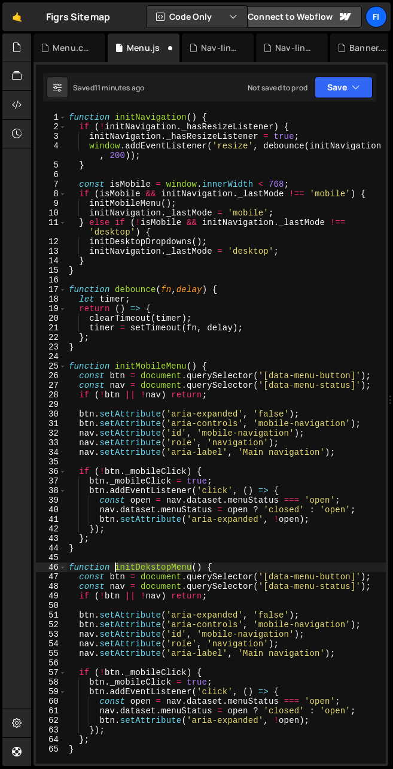
paste textarea "sktopDropdowns()"
click at [229, 546] on div "function initNavigation ( ) { if ( ! initNavigation . _hasResizeListener ) { in…" at bounding box center [226, 448] width 320 height 670
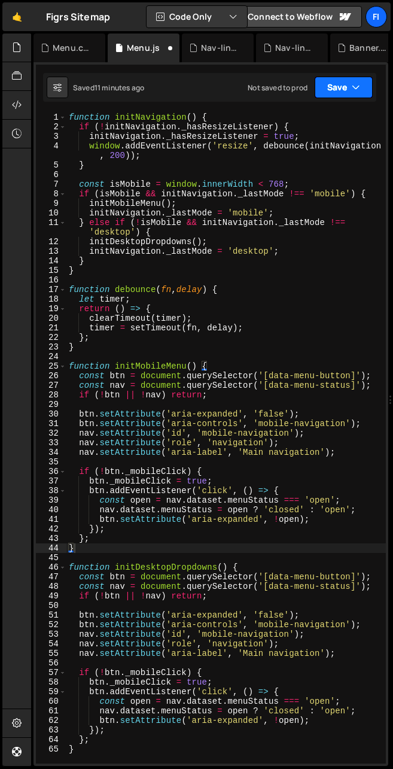
click at [270, 88] on icon "button" at bounding box center [356, 87] width 8 height 12
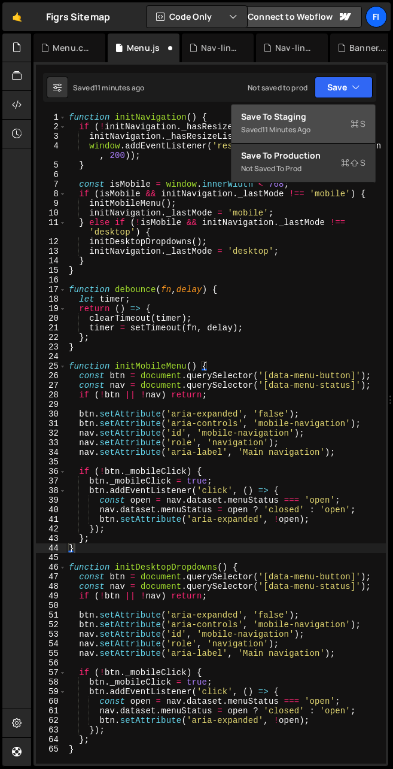
click at [270, 112] on div "Save to Staging S" at bounding box center [303, 117] width 124 height 12
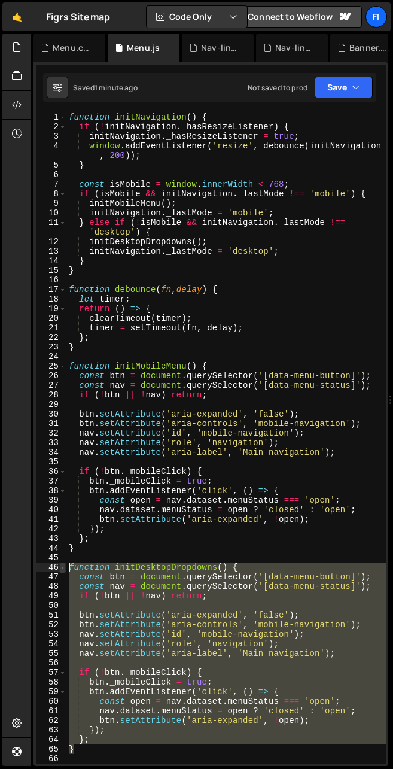
drag, startPoint x: 94, startPoint y: 749, endPoint x: 59, endPoint y: 567, distance: 185.3
click at [59, 567] on div "} 1 2 3 4 5 6 7 8 9 10 11 12 13 14 15 16 17 18 19 20 21 22 23 24 25 26 27 28 29…" at bounding box center [211, 438] width 350 height 651
type textarea "function initDesktopDropdowns() { const btn = document.querySelector('[data-men…"
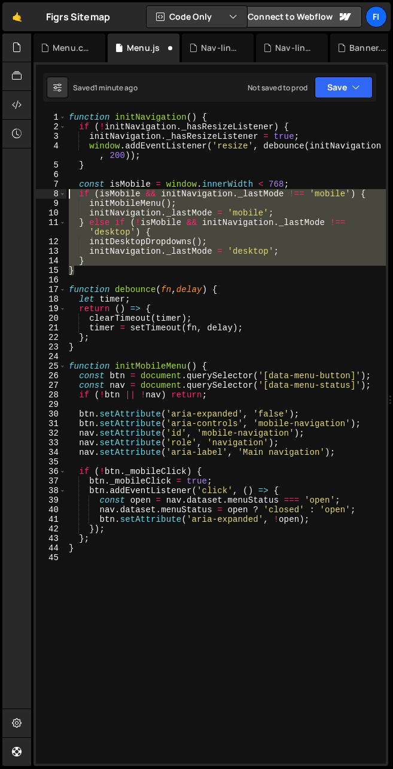
drag, startPoint x: 85, startPoint y: 257, endPoint x: 69, endPoint y: 184, distance: 74.6
click at [69, 184] on div "function initNavigation ( ) { if ( ! initNavigation . _hasResizeListener ) { in…" at bounding box center [226, 448] width 320 height 670
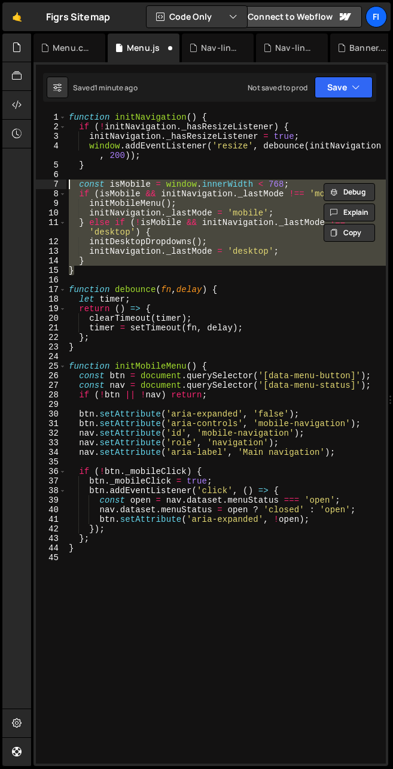
click at [101, 265] on div "function initNavigation ( ) { if ( ! initNavigation . _hasResizeListener ) { in…" at bounding box center [226, 438] width 320 height 651
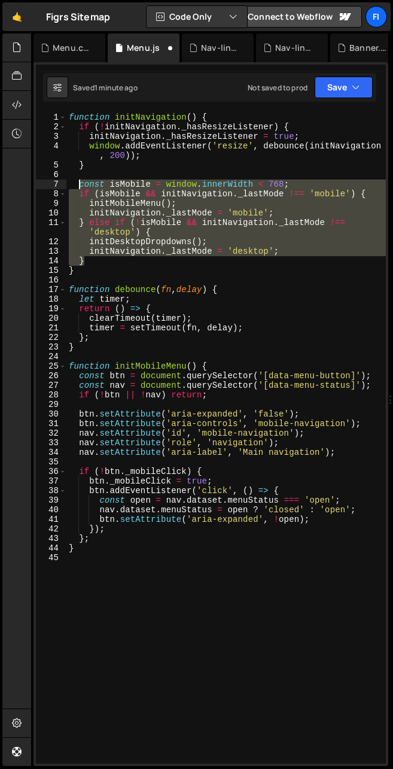
drag, startPoint x: 97, startPoint y: 263, endPoint x: 78, endPoint y: 185, distance: 80.0
click at [78, 185] on div "function initNavigation ( ) { if ( ! initNavigation . _hasResizeListener ) { in…" at bounding box center [226, 448] width 320 height 670
type textarea "const isMobile = window.innerWidth < 768; if (isMobile && initNavigation._lastM…"
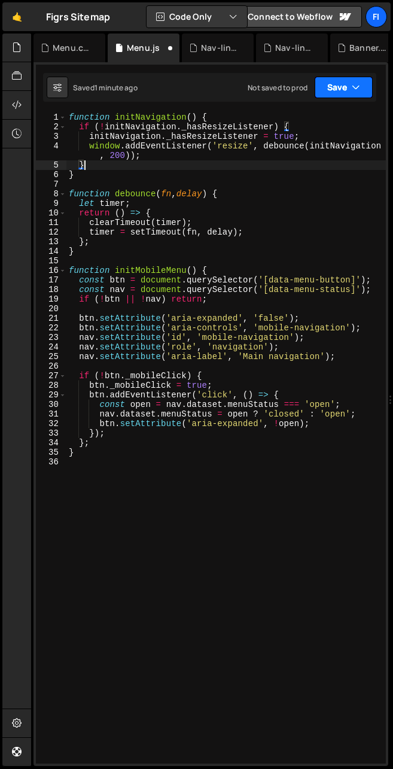
click at [270, 83] on icon "button" at bounding box center [356, 87] width 8 height 12
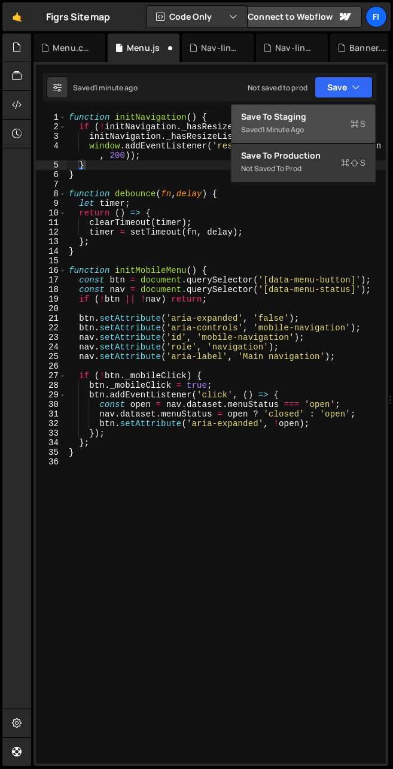
click at [270, 120] on div "Save to Staging S" at bounding box center [303, 117] width 124 height 12
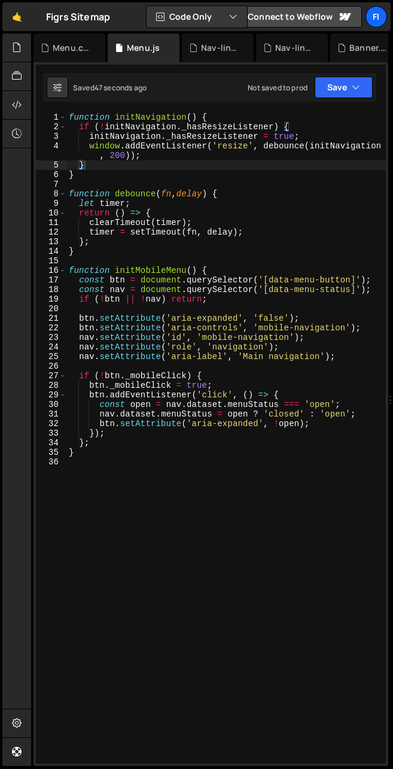
type textarea "window.addEventListener('resize', debounce(initNavigation, 200));"
click at [218, 152] on div "function initNavigation ( ) { if ( ! initNavigation . _hasResizeListener ) { in…" at bounding box center [226, 448] width 320 height 670
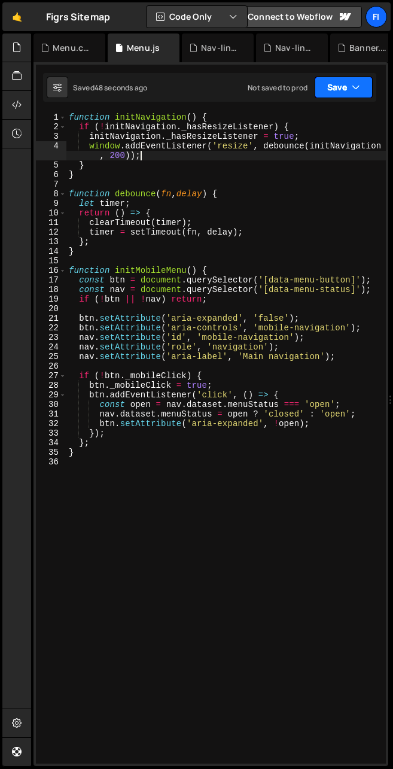
click at [270, 83] on icon "button" at bounding box center [356, 87] width 8 height 12
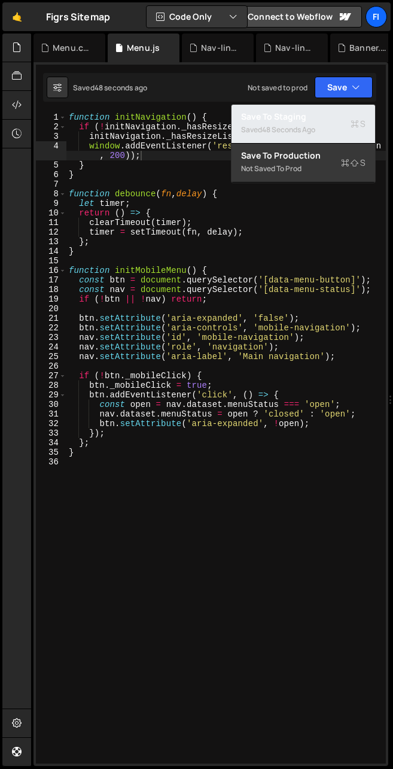
click at [270, 127] on div "Saved 48 seconds ago" at bounding box center [303, 130] width 124 height 14
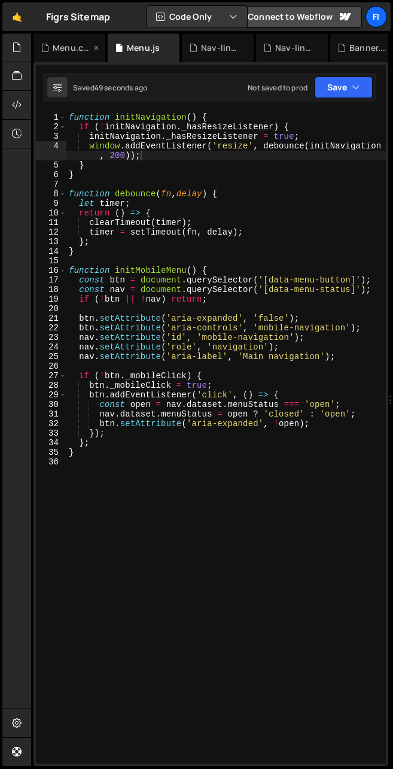
click at [57, 51] on div "Menu.css" at bounding box center [72, 48] width 38 height 12
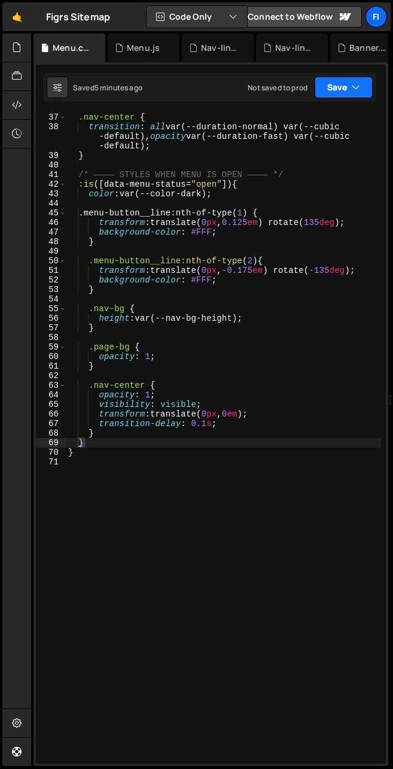
click at [270, 90] on icon "button" at bounding box center [356, 87] width 8 height 12
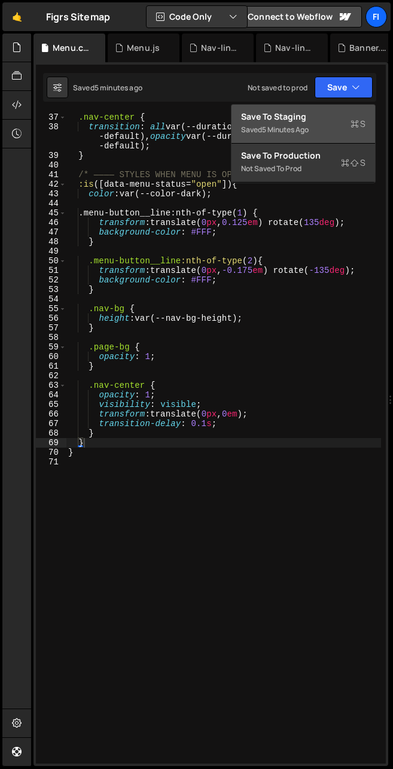
click at [270, 127] on div "Saved 5 minutes ago" at bounding box center [303, 130] width 124 height 14
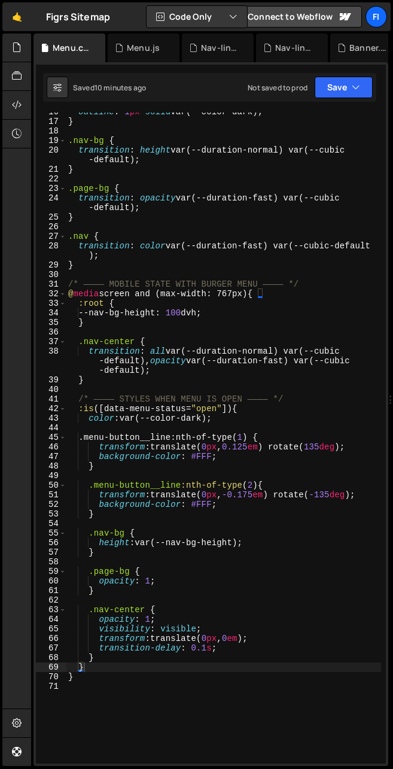
scroll to position [197, 0]
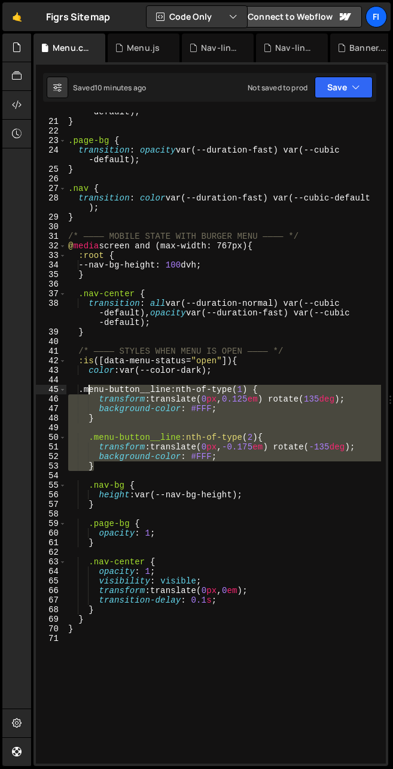
drag, startPoint x: 104, startPoint y: 469, endPoint x: 87, endPoint y: 391, distance: 79.6
click at [87, 391] on div "transition : height var(--duration-normal) var(--cubic -default) ; } .page-bg {…" at bounding box center [223, 438] width 315 height 680
type textarea ".menu-button__line:nth-of-type(1) { transform: translate(0px, 0.125em) rotate(1…"
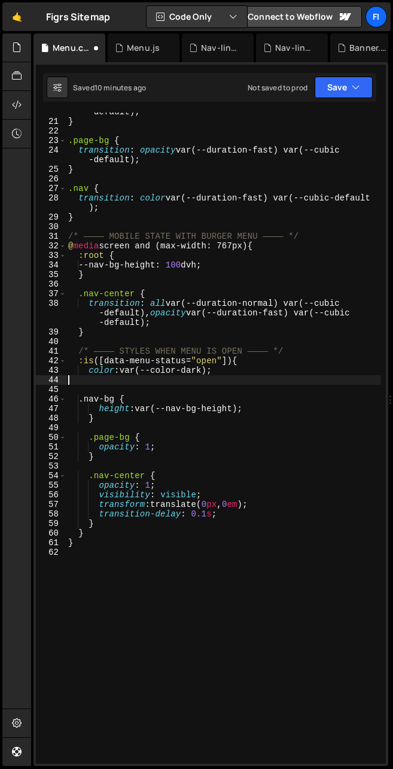
type textarea "color: var(--color-dark);"
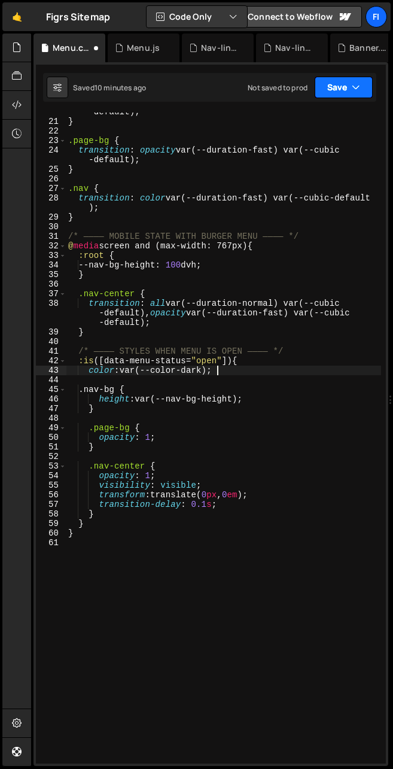
click at [270, 85] on button "Save" at bounding box center [344, 88] width 58 height 22
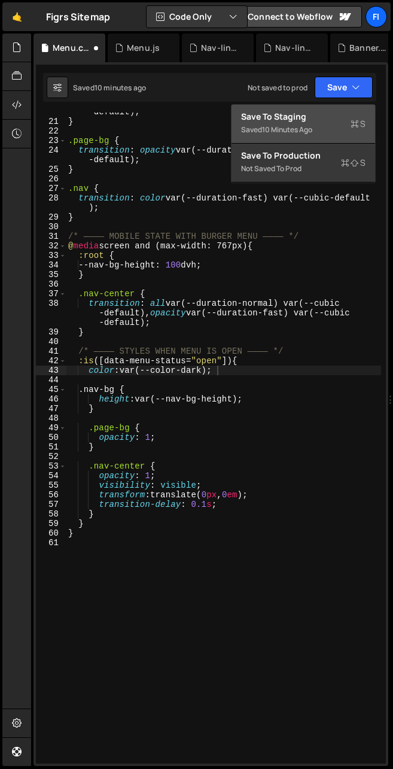
click at [270, 116] on div "Save to Staging S" at bounding box center [303, 117] width 124 height 12
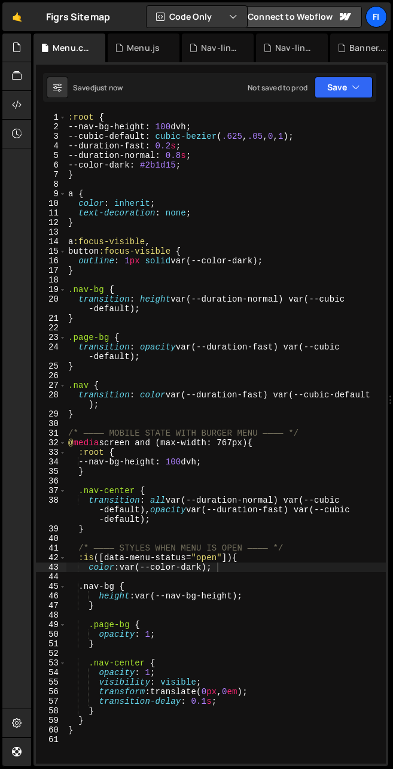
scroll to position [0, 0]
click at [145, 44] on div "Menu.js" at bounding box center [143, 48] width 33 height 12
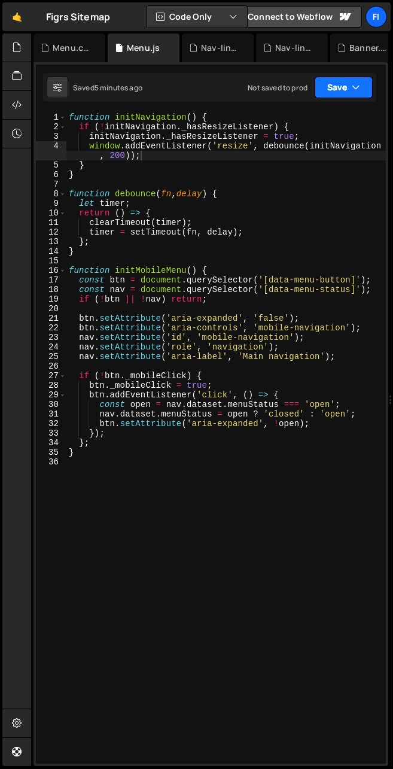
click at [270, 85] on button "Save" at bounding box center [344, 88] width 58 height 22
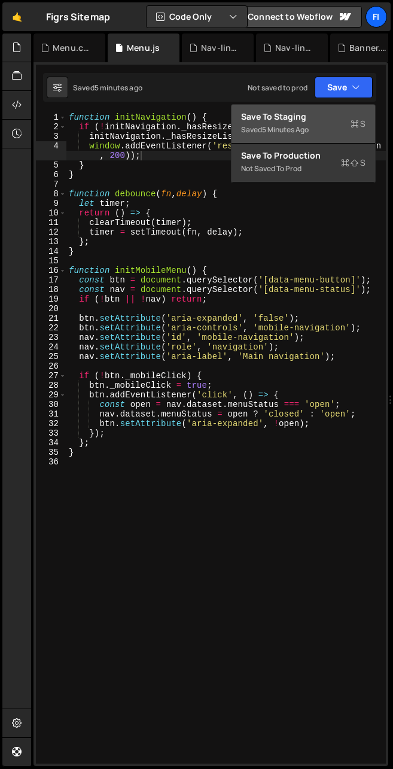
click at [270, 114] on div "Save to Staging S" at bounding box center [303, 117] width 124 height 12
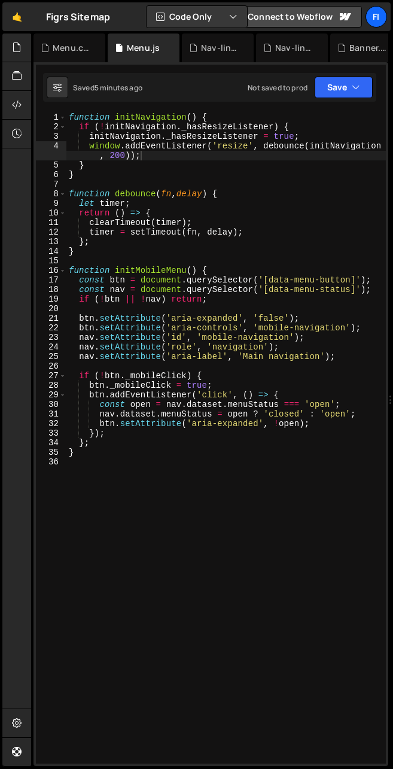
click at [99, 457] on div "function initNavigation ( ) { if ( ! initNavigation . _hasResizeListener ) { in…" at bounding box center [226, 448] width 320 height 670
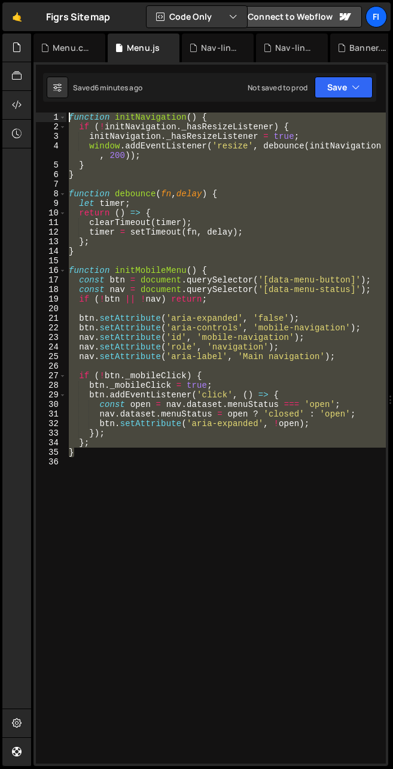
drag, startPoint x: 99, startPoint y: 457, endPoint x: 57, endPoint y: 108, distance: 350.7
click at [57, 108] on div "XXXXXXXXXXXXXXXXXXXXXXXXXXXXXXXXXXXXXXXXXXXXXXXXXXXXXXXXXXXXXXXXXXXXXXXXXXXXXXX…" at bounding box center [211, 414] width 355 height 704
paste textarea "});"
type textarea "});"
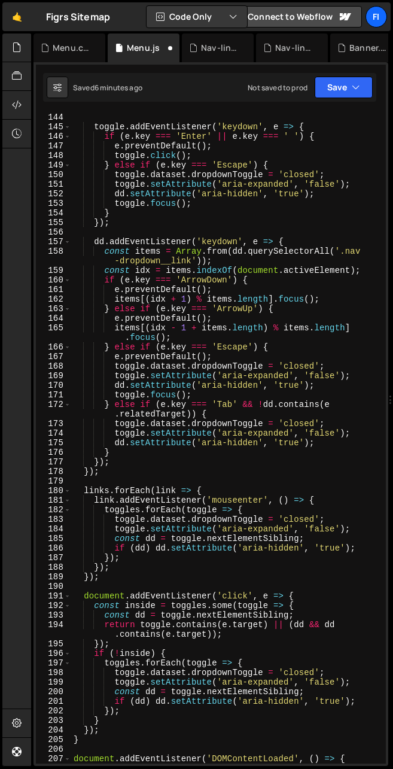
scroll to position [1561, 0]
click at [270, 89] on icon "button" at bounding box center [356, 87] width 8 height 12
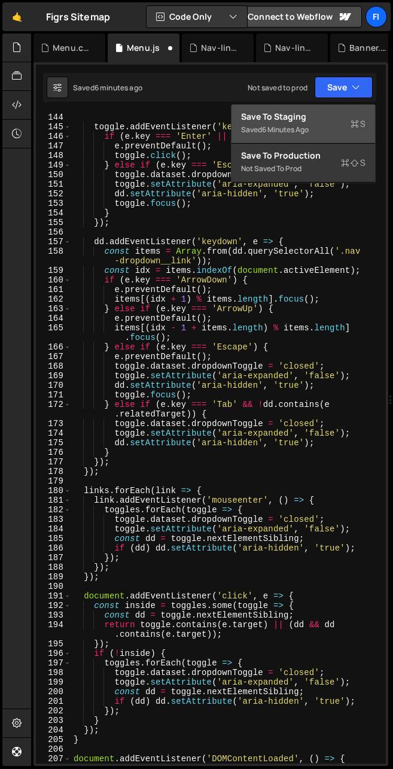
click at [270, 116] on div "Save to Staging S" at bounding box center [303, 117] width 124 height 12
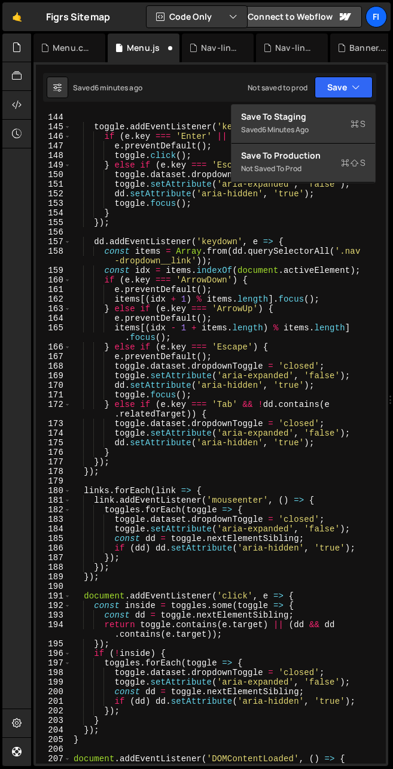
scroll to position [1896, 0]
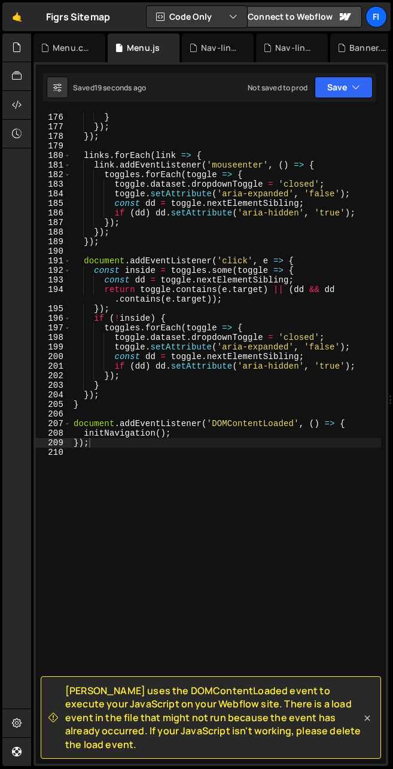
click at [270, 721] on icon at bounding box center [367, 718] width 12 height 12
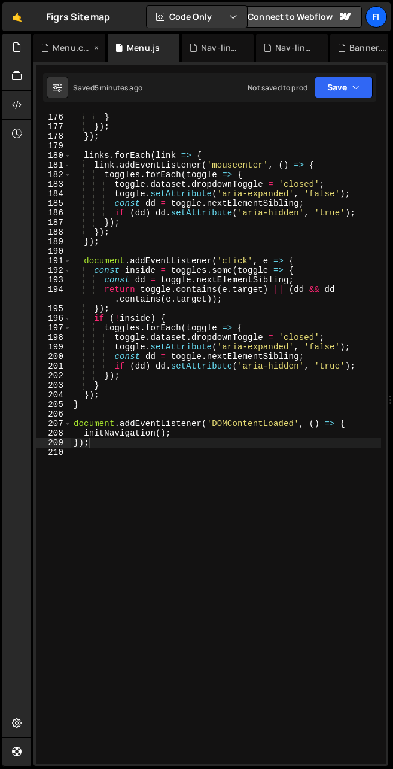
click at [71, 44] on div "Menu.css" at bounding box center [72, 48] width 38 height 12
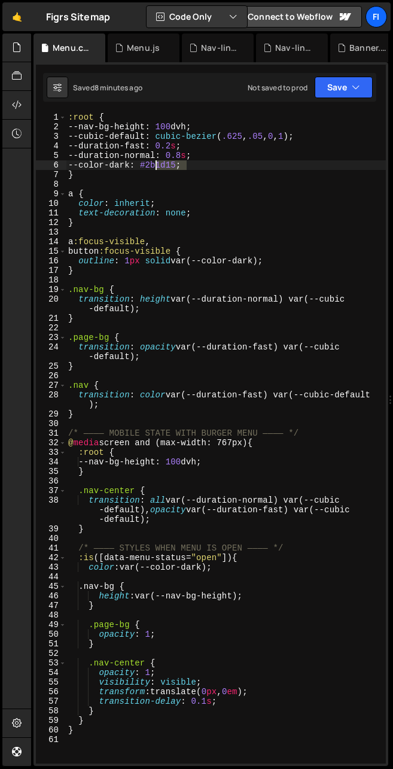
drag, startPoint x: 186, startPoint y: 165, endPoint x: 157, endPoint y: 164, distance: 28.7
click at [157, 164] on div ":root { --nav-bg-height : 100 dvh ; --cubic-default : cubic-bezier ( .625 , .05…" at bounding box center [226, 448] width 320 height 670
click at [270, 86] on button "Save" at bounding box center [344, 88] width 58 height 22
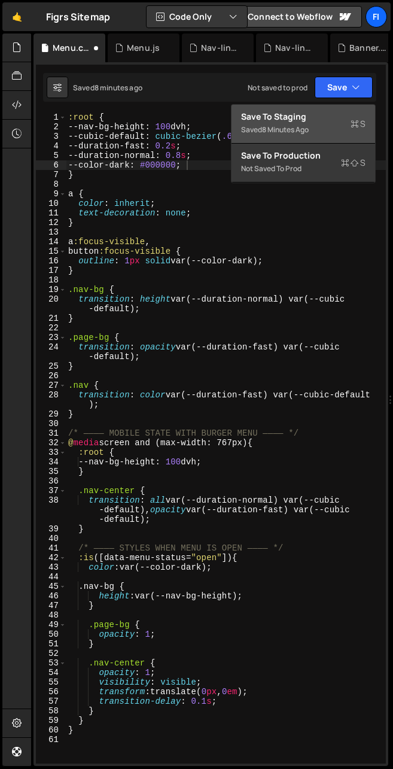
click at [270, 117] on div "Save to Staging S" at bounding box center [303, 117] width 124 height 12
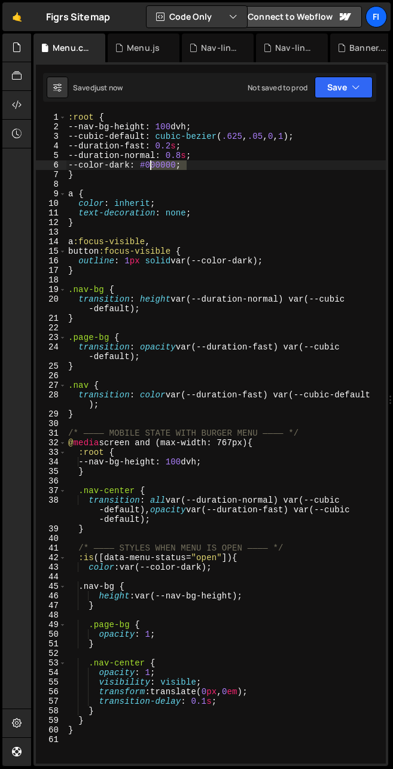
drag, startPoint x: 186, startPoint y: 163, endPoint x: 151, endPoint y: 165, distance: 35.3
click at [151, 165] on div ":root { --nav-bg-height : 100 dvh ; --cubic-default : cubic-bezier ( .625 , .05…" at bounding box center [226, 448] width 320 height 670
click at [270, 81] on icon "button" at bounding box center [356, 87] width 8 height 12
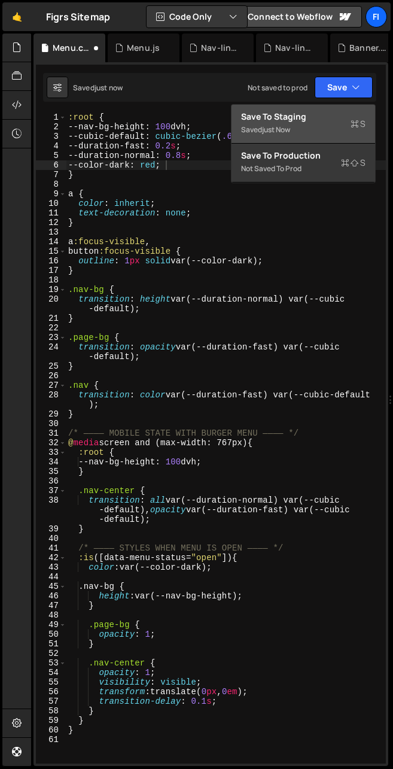
click at [270, 121] on div "Save to Staging S" at bounding box center [303, 117] width 124 height 12
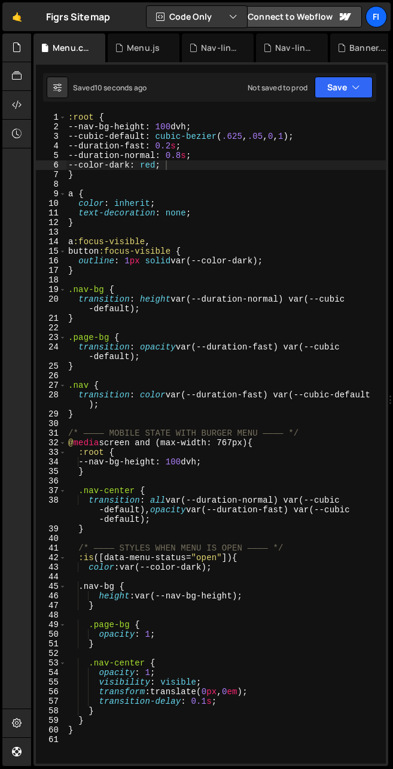
click at [192, 172] on div ":root { --nav-bg-height : 100 dvh ; --cubic-default : cubic-bezier ( .625 , .05…" at bounding box center [226, 448] width 320 height 670
click at [211, 168] on div ":root { --nav-bg-height : 100 dvh ; --cubic-default : cubic-bezier ( .625 , .05…" at bounding box center [226, 448] width 320 height 670
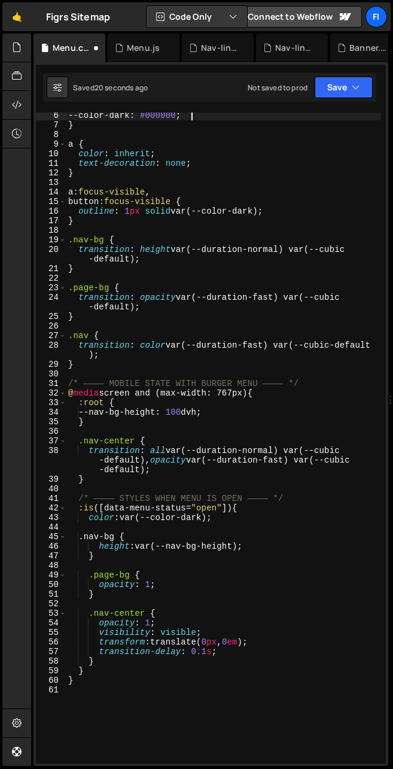
scroll to position [62, 0]
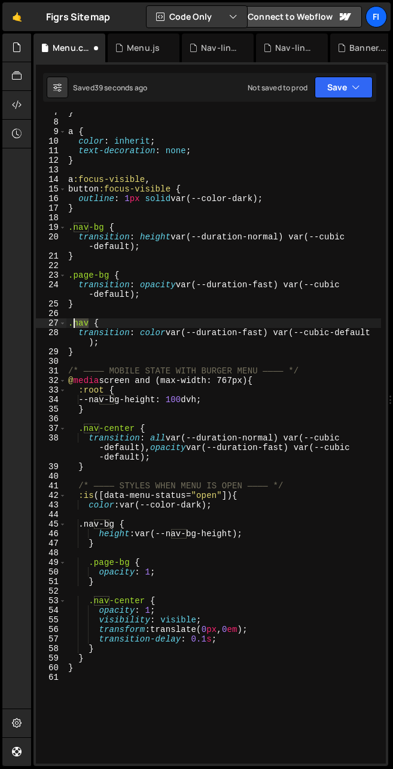
drag, startPoint x: 89, startPoint y: 320, endPoint x: 75, endPoint y: 320, distance: 13.2
click at [75, 320] on div "} a { color : inherit ; text-decoration : none ; } a :focus-visible , button :f…" at bounding box center [223, 443] width 315 height 670
click at [270, 91] on button "Save" at bounding box center [344, 88] width 58 height 22
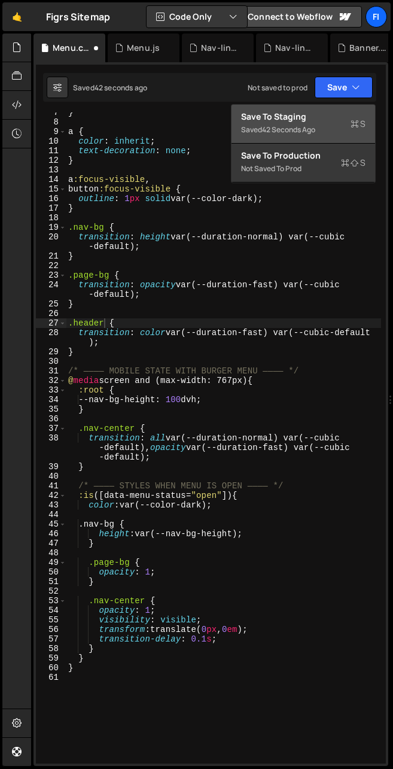
click at [270, 120] on div "Save to Staging S" at bounding box center [303, 117] width 124 height 12
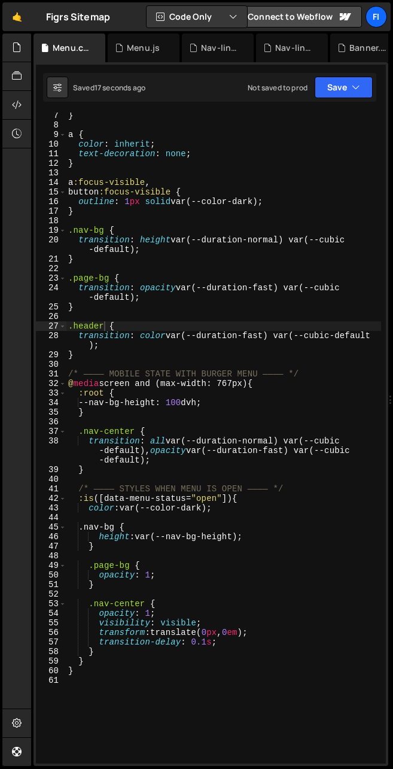
scroll to position [0, 0]
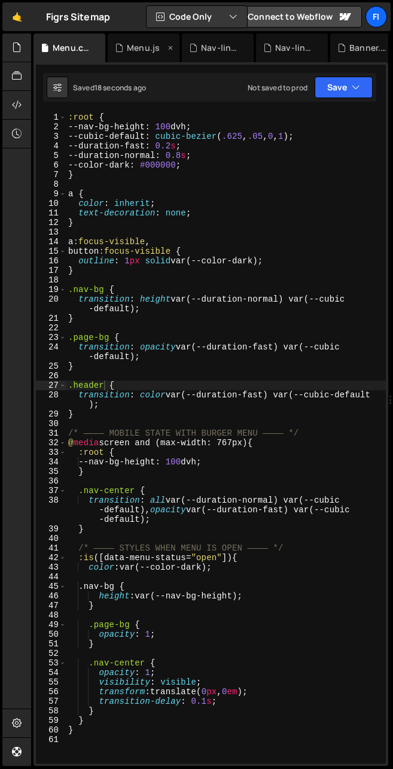
click at [130, 51] on div "Menu.js" at bounding box center [143, 48] width 33 height 12
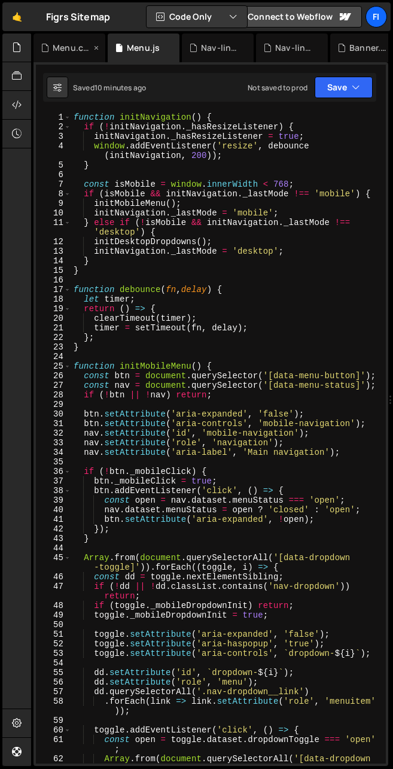
drag, startPoint x: 34, startPoint y: 27, endPoint x: 93, endPoint y: 56, distance: 66.4
click at [34, 28] on div "🤙 Figrs Sitemap ⚠️ Code is being edited in another browser" at bounding box center [56, 16] width 108 height 29
click at [80, 51] on div "Menu.css" at bounding box center [72, 48] width 38 height 12
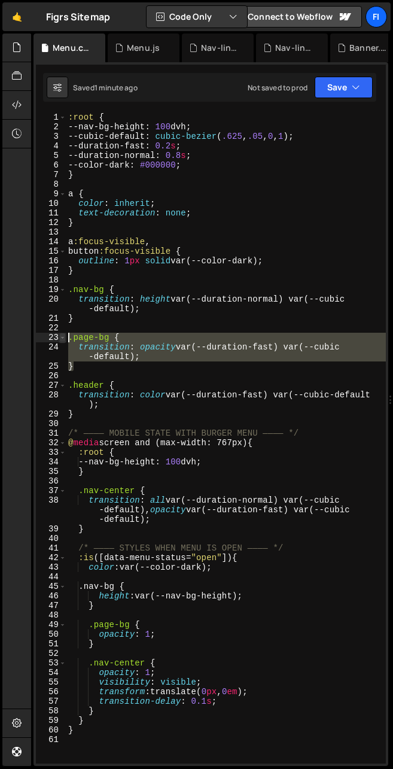
drag, startPoint x: 97, startPoint y: 367, endPoint x: 65, endPoint y: 341, distance: 41.7
click at [65, 341] on div "} 1 2 3 4 5 6 7 8 9 10 11 12 13 14 15 16 17 18 19 20 21 22 23 24 25 26 27 28 29…" at bounding box center [211, 438] width 350 height 651
type textarea ".page-bg { transition: opacity var(--duration-fast) var(--cubic-default);"
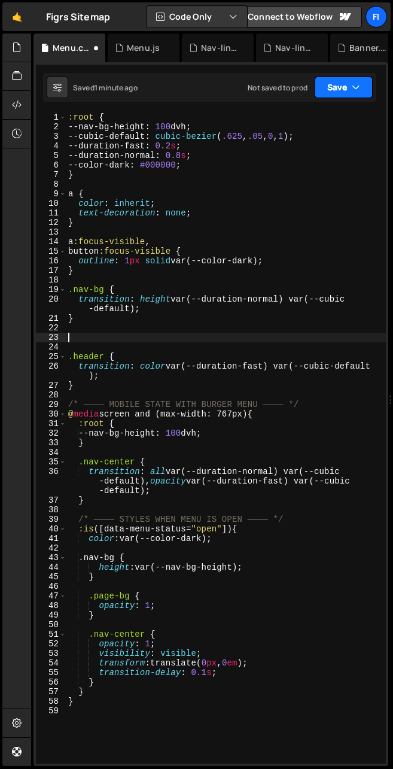
click at [270, 85] on icon "button" at bounding box center [356, 87] width 8 height 12
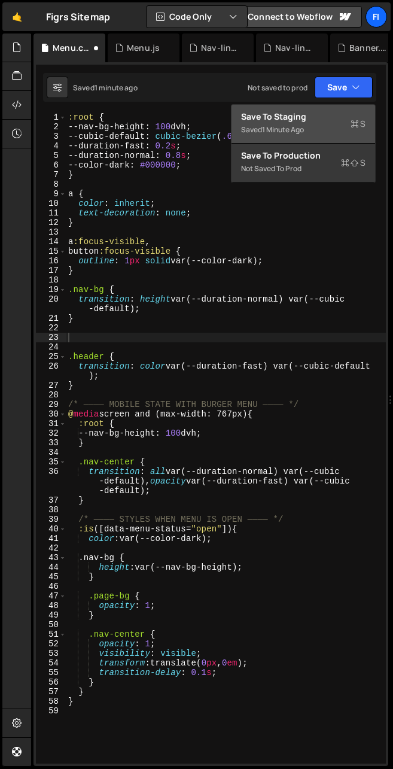
click at [270, 121] on div "Save to Staging S" at bounding box center [303, 117] width 124 height 12
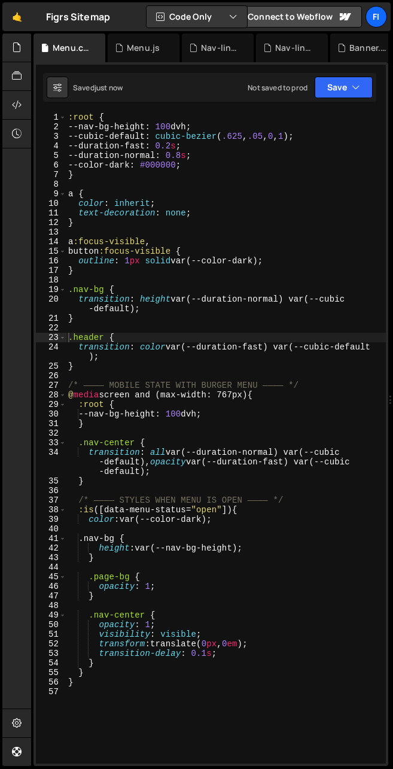
click at [200, 241] on div ":root { --nav-bg-height : 100 dvh ; --cubic-default : cubic-bezier ( .625 , .05…" at bounding box center [226, 448] width 320 height 670
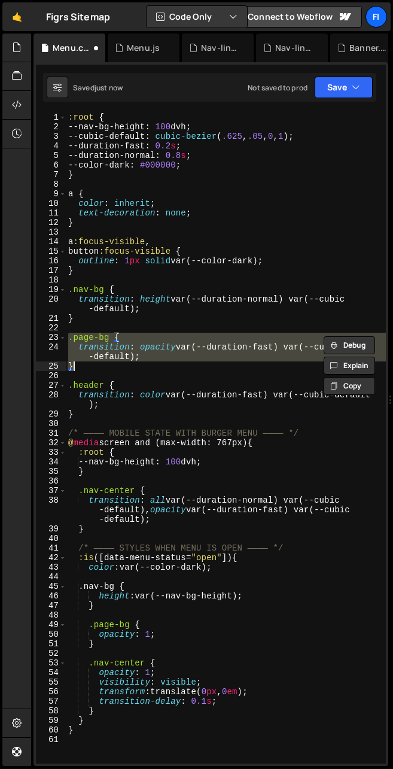
click at [200, 241] on div ":root { --nav-bg-height : 100 dvh ; --cubic-default : cubic-bezier ( .625 , .05…" at bounding box center [226, 448] width 320 height 670
type textarea "a:focus-visible,"
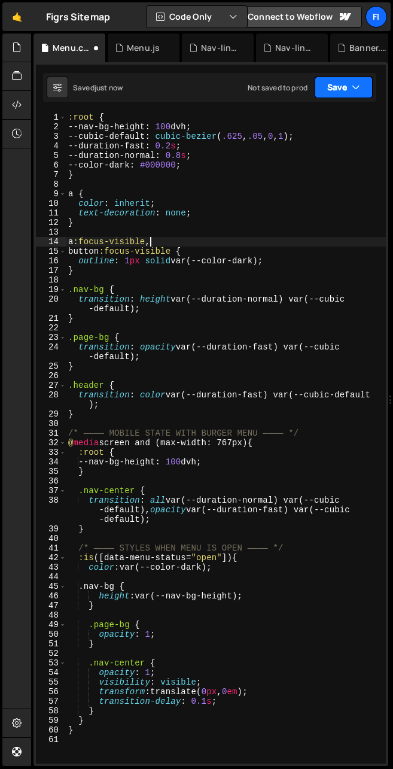
click at [270, 92] on icon "button" at bounding box center [356, 87] width 8 height 12
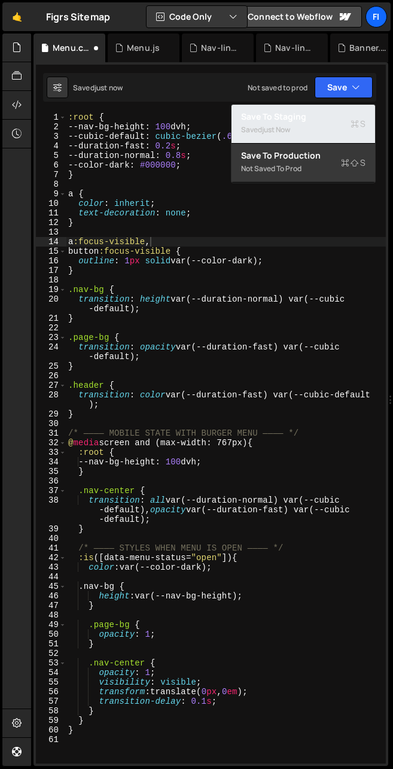
click at [270, 111] on div "Save to Staging S" at bounding box center [303, 117] width 124 height 12
